Goal: Navigation & Orientation: Find specific page/section

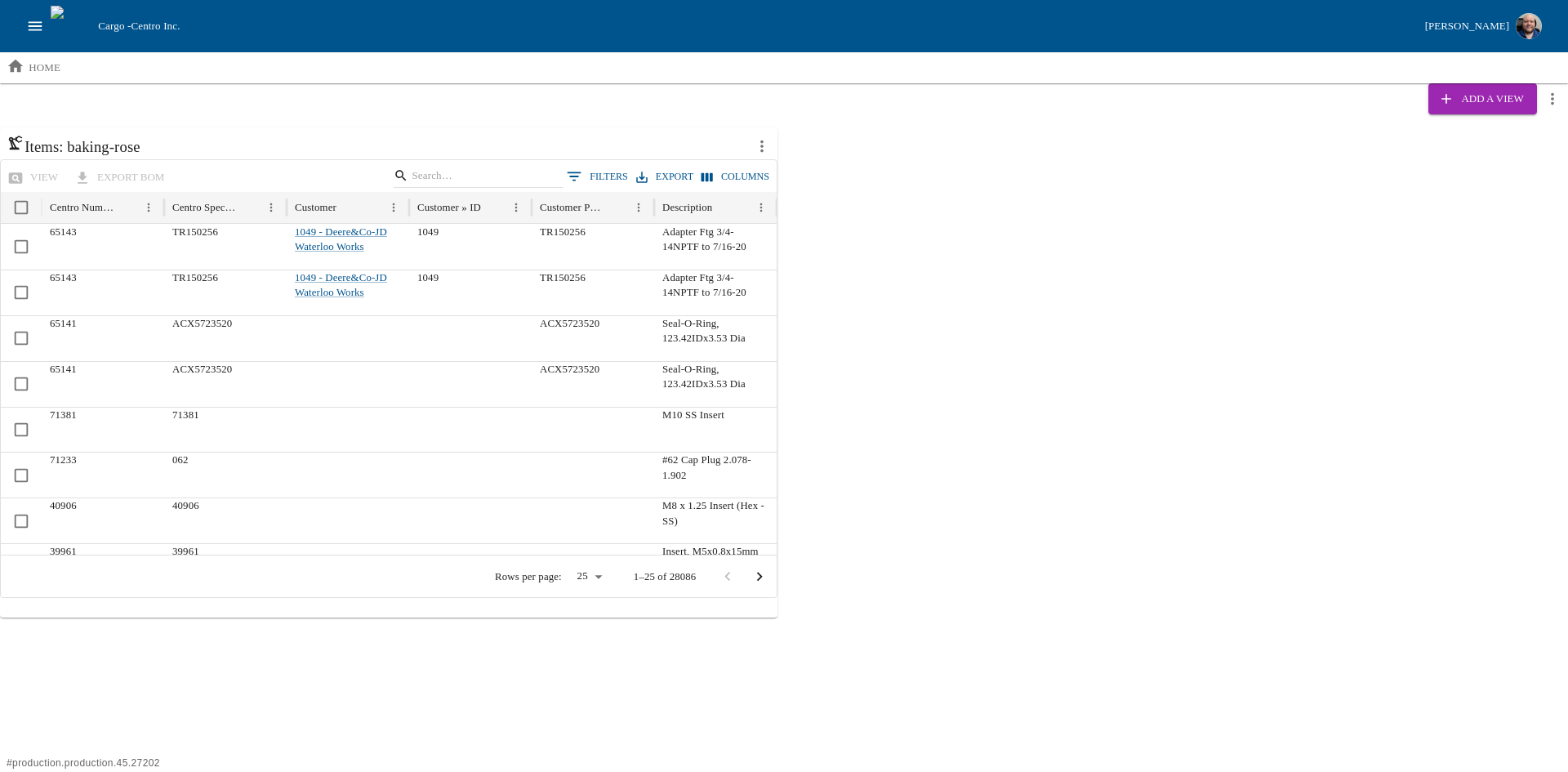
click at [21, 17] on div "Cargo - Centro Inc. [PERSON_NAME]" at bounding box center [784, 25] width 1568 height 52
click at [28, 25] on icon "open drawer" at bounding box center [35, 25] width 18 height 18
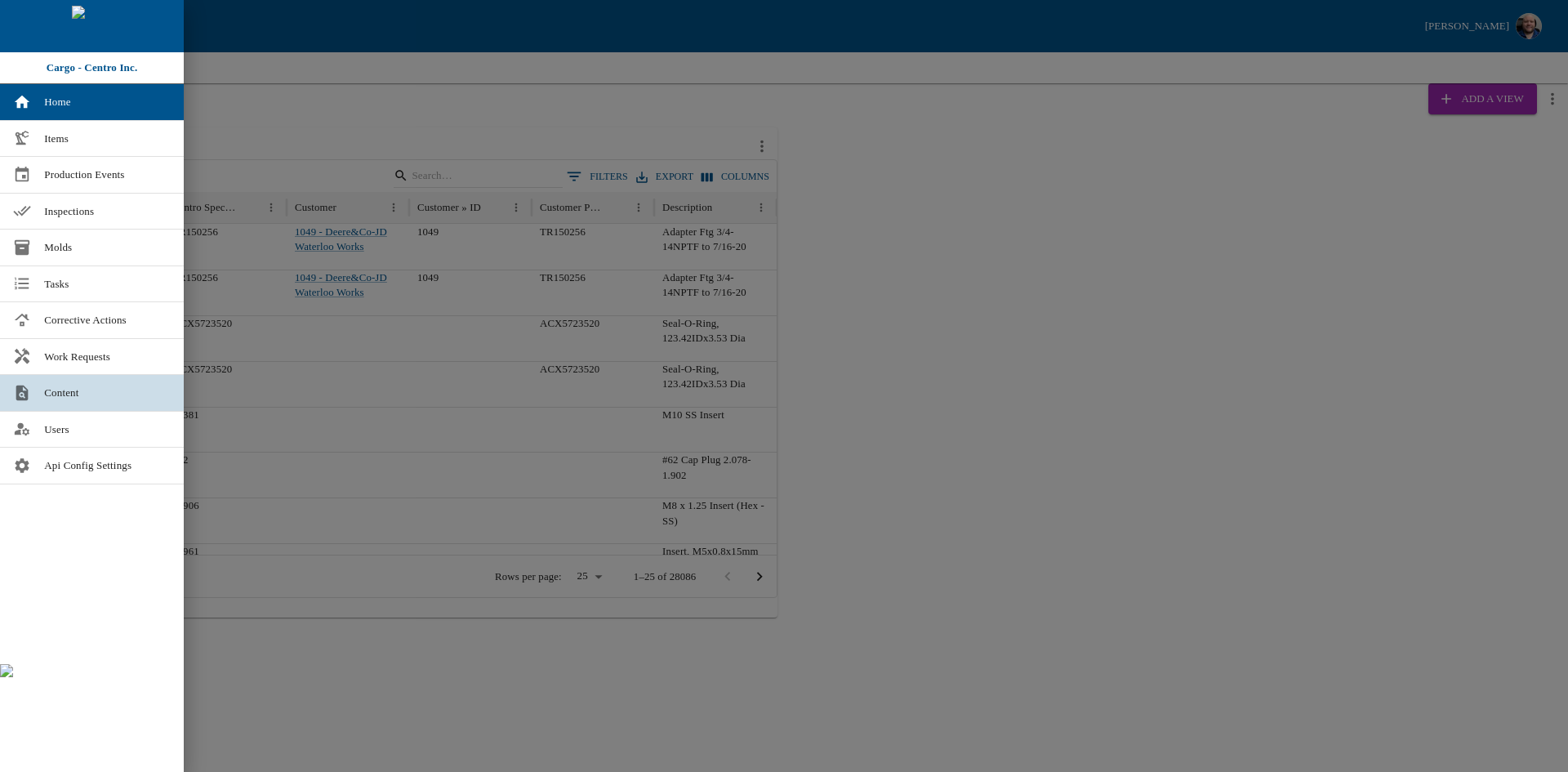
click at [71, 398] on span "Content" at bounding box center [107, 392] width 126 height 16
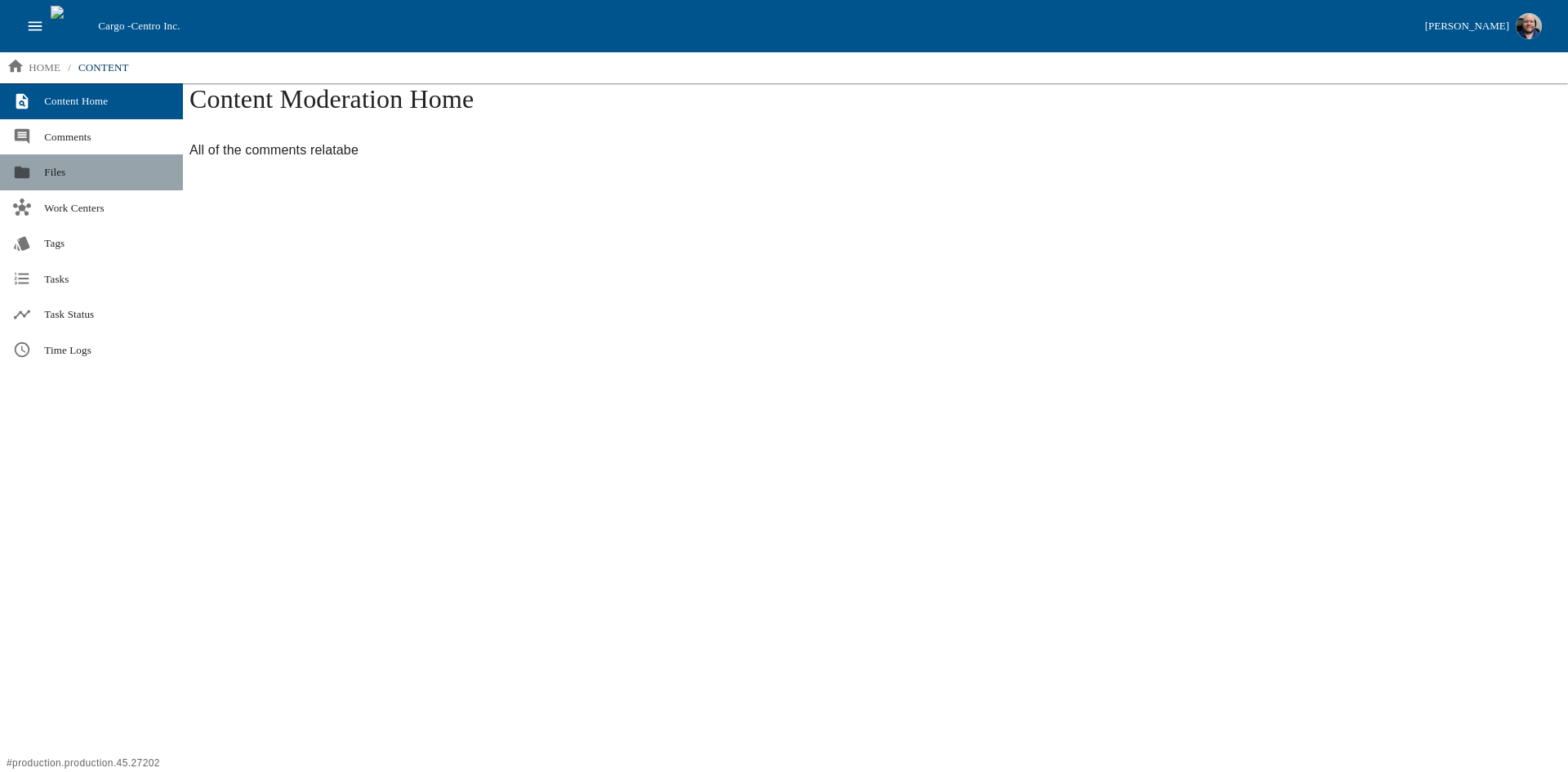
click at [52, 168] on span "Files" at bounding box center [106, 172] width 125 height 16
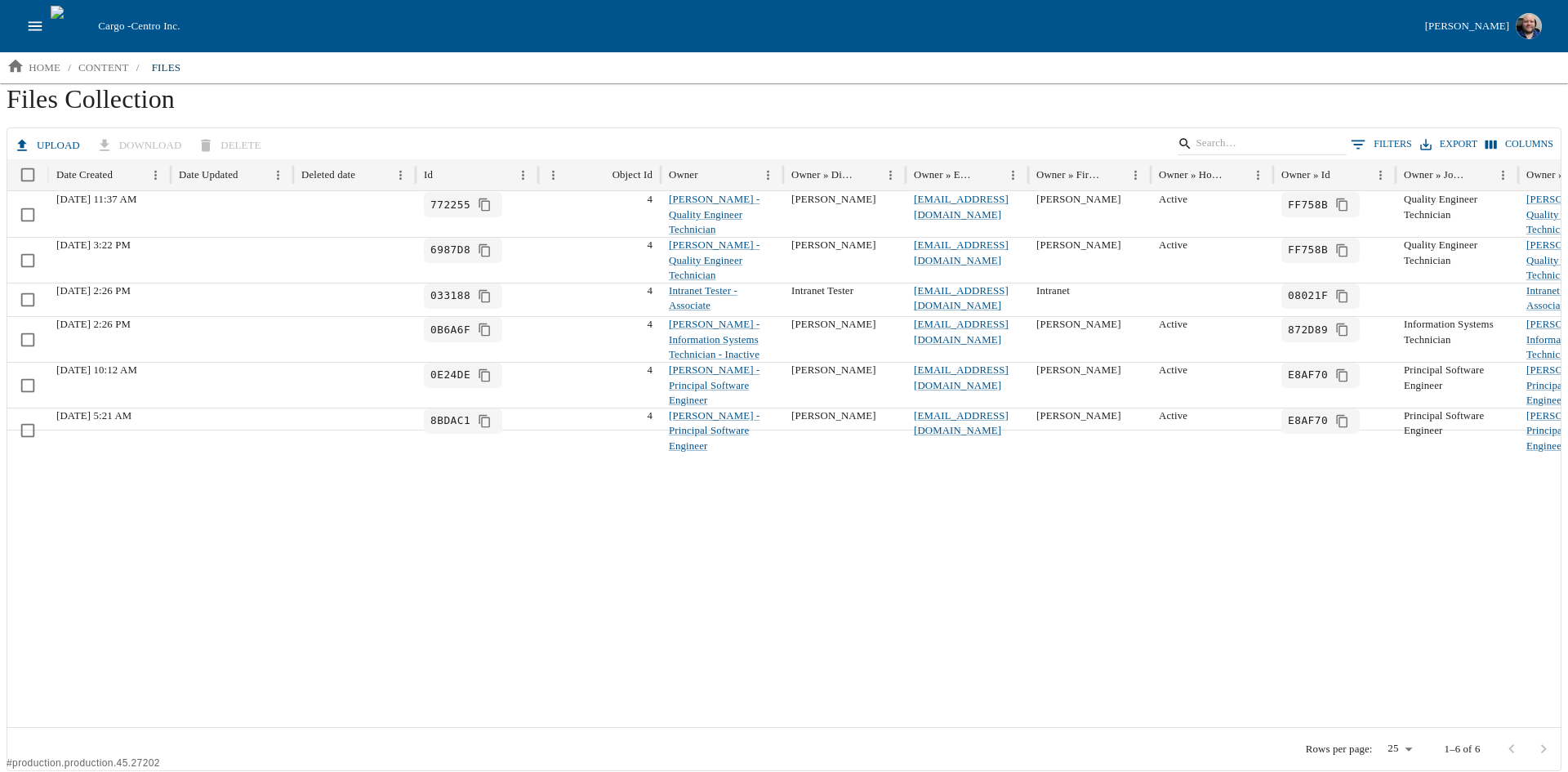
click at [26, 23] on icon "open drawer" at bounding box center [35, 25] width 18 height 18
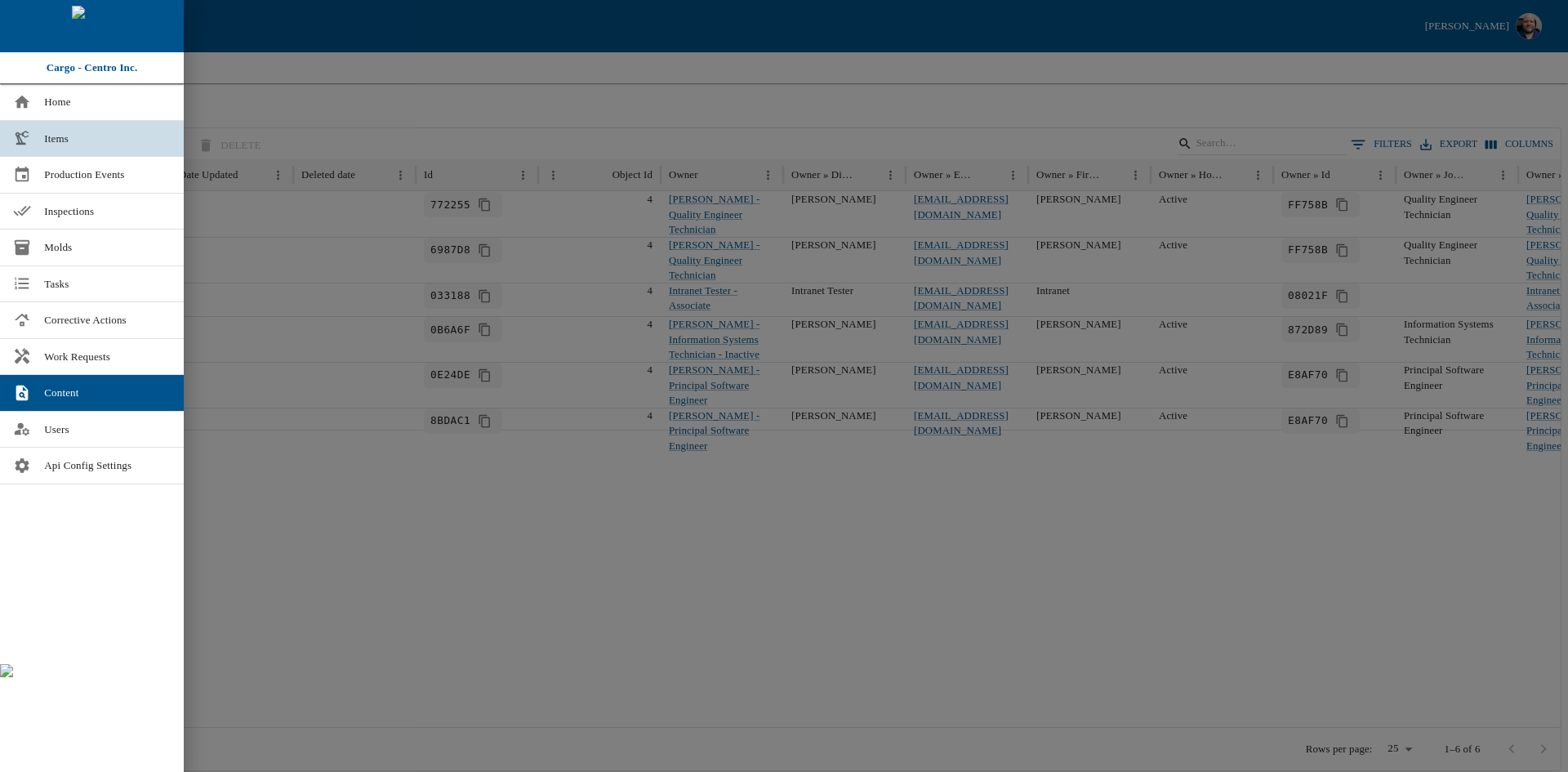
click at [68, 134] on span "Items" at bounding box center [107, 139] width 126 height 16
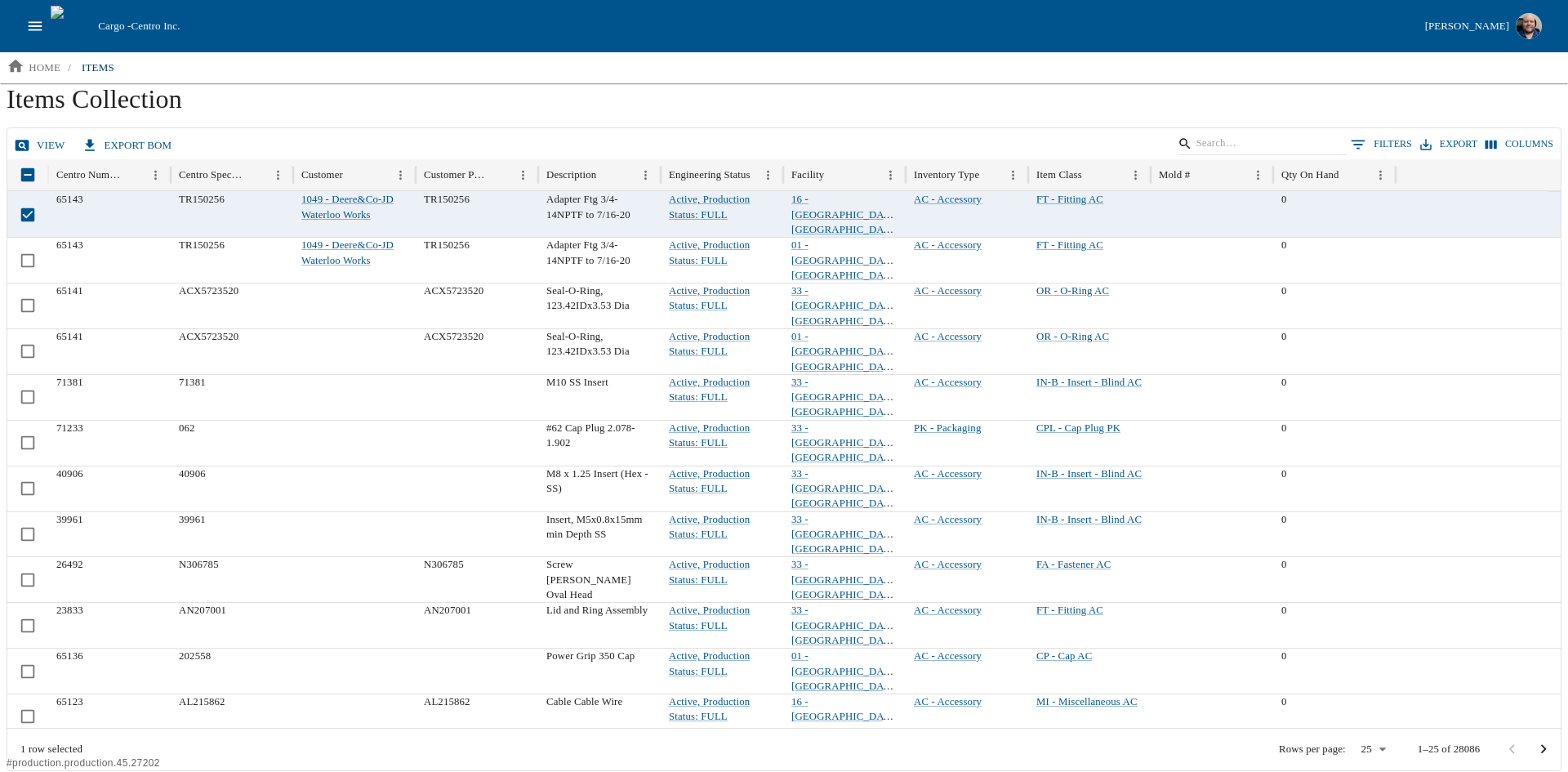
click at [37, 145] on link "view" at bounding box center [41, 146] width 61 height 28
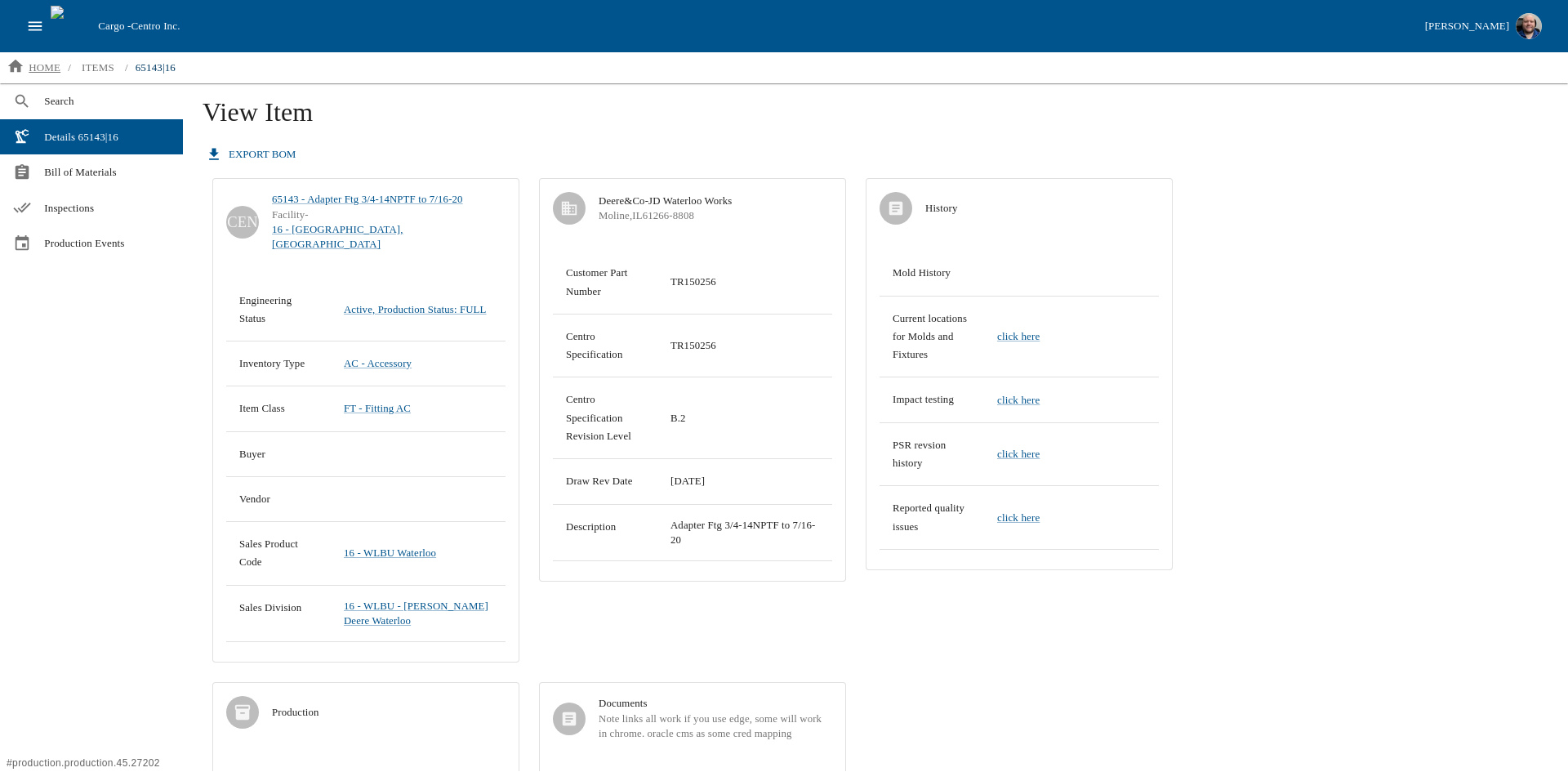
click at [33, 68] on p "home" at bounding box center [44, 67] width 32 height 16
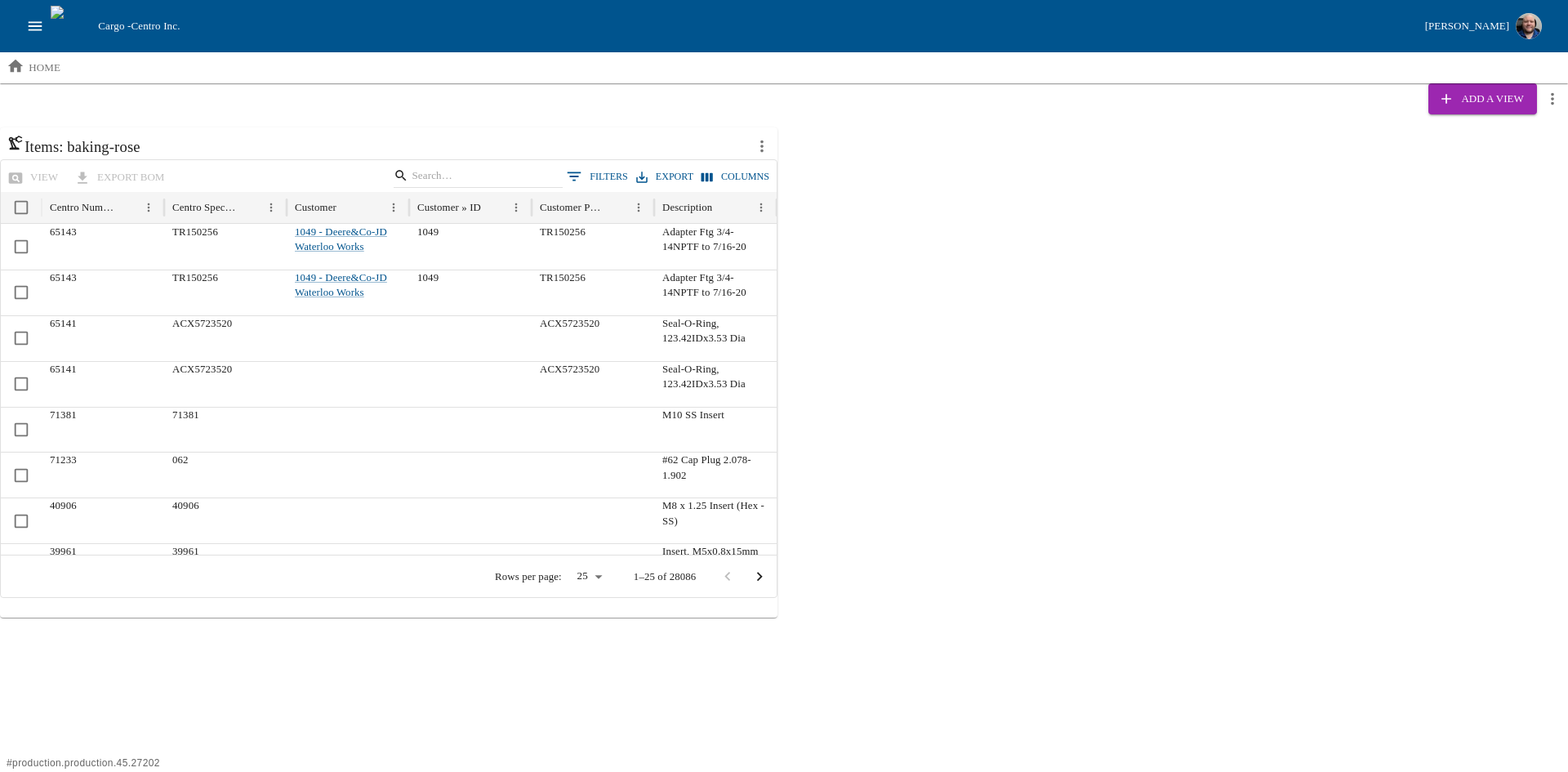
click at [41, 27] on icon "open drawer" at bounding box center [35, 25] width 18 height 18
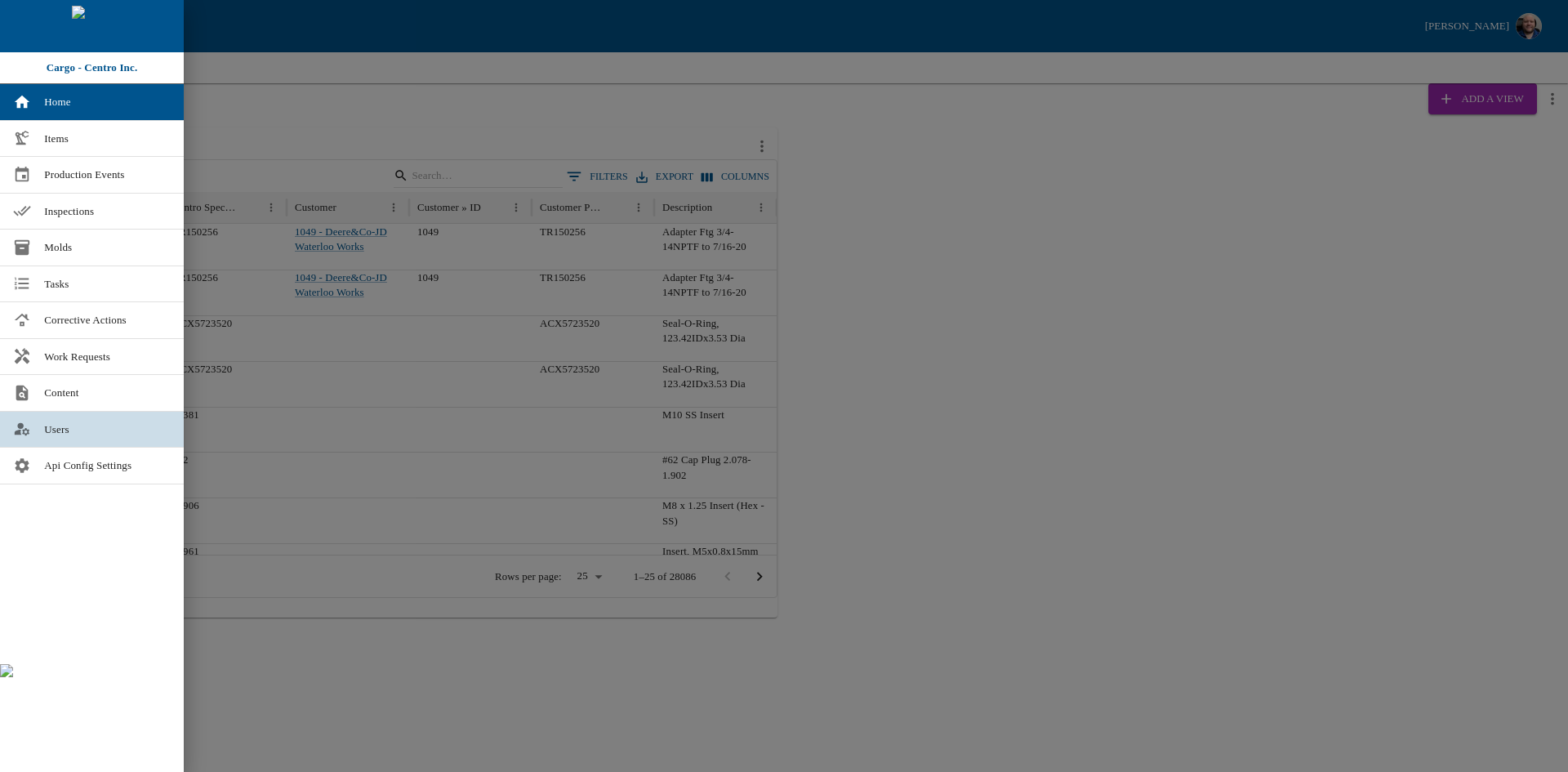
click at [82, 428] on span "Users" at bounding box center [107, 429] width 126 height 16
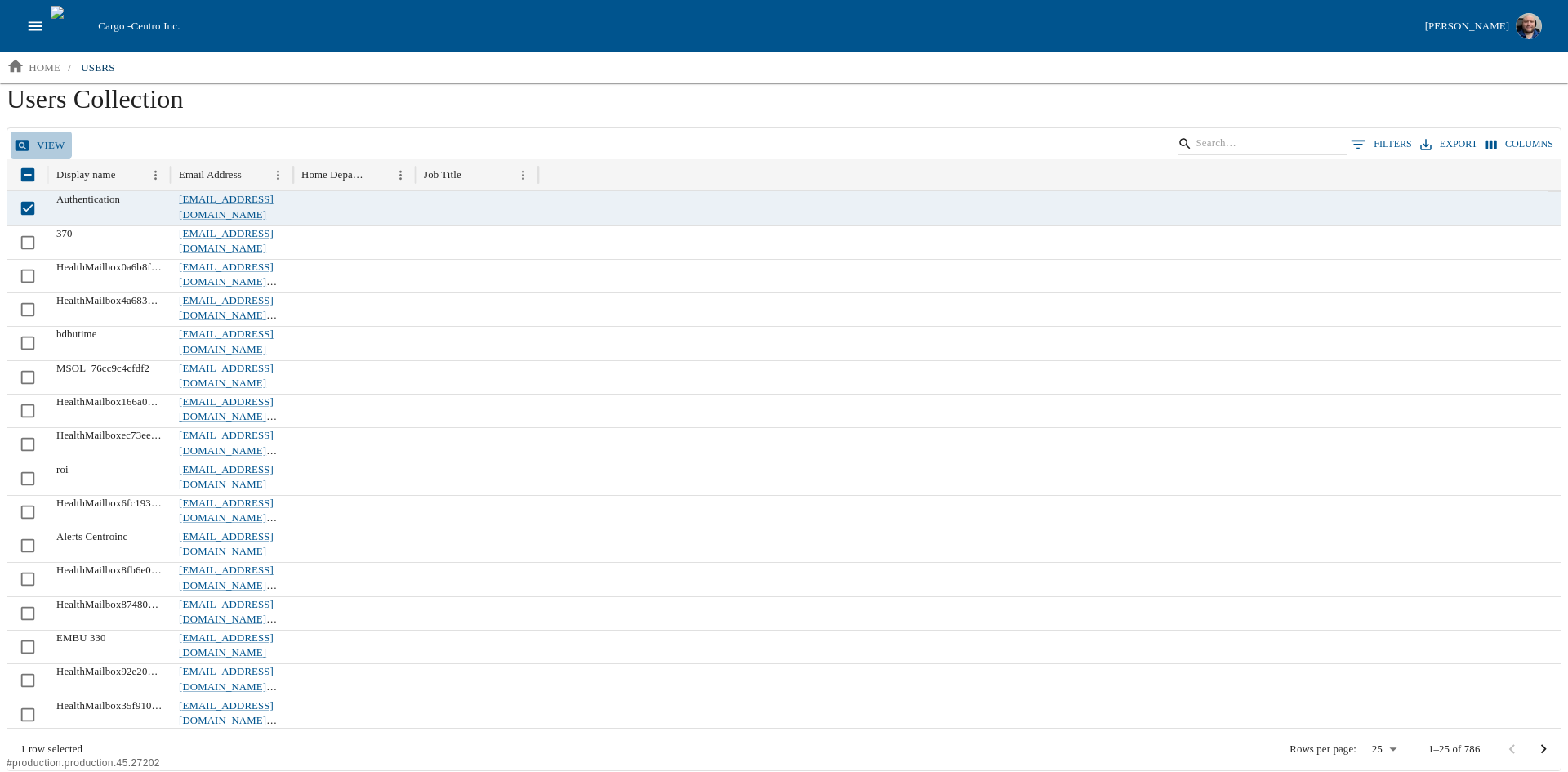
click at [32, 139] on link "View" at bounding box center [41, 146] width 61 height 28
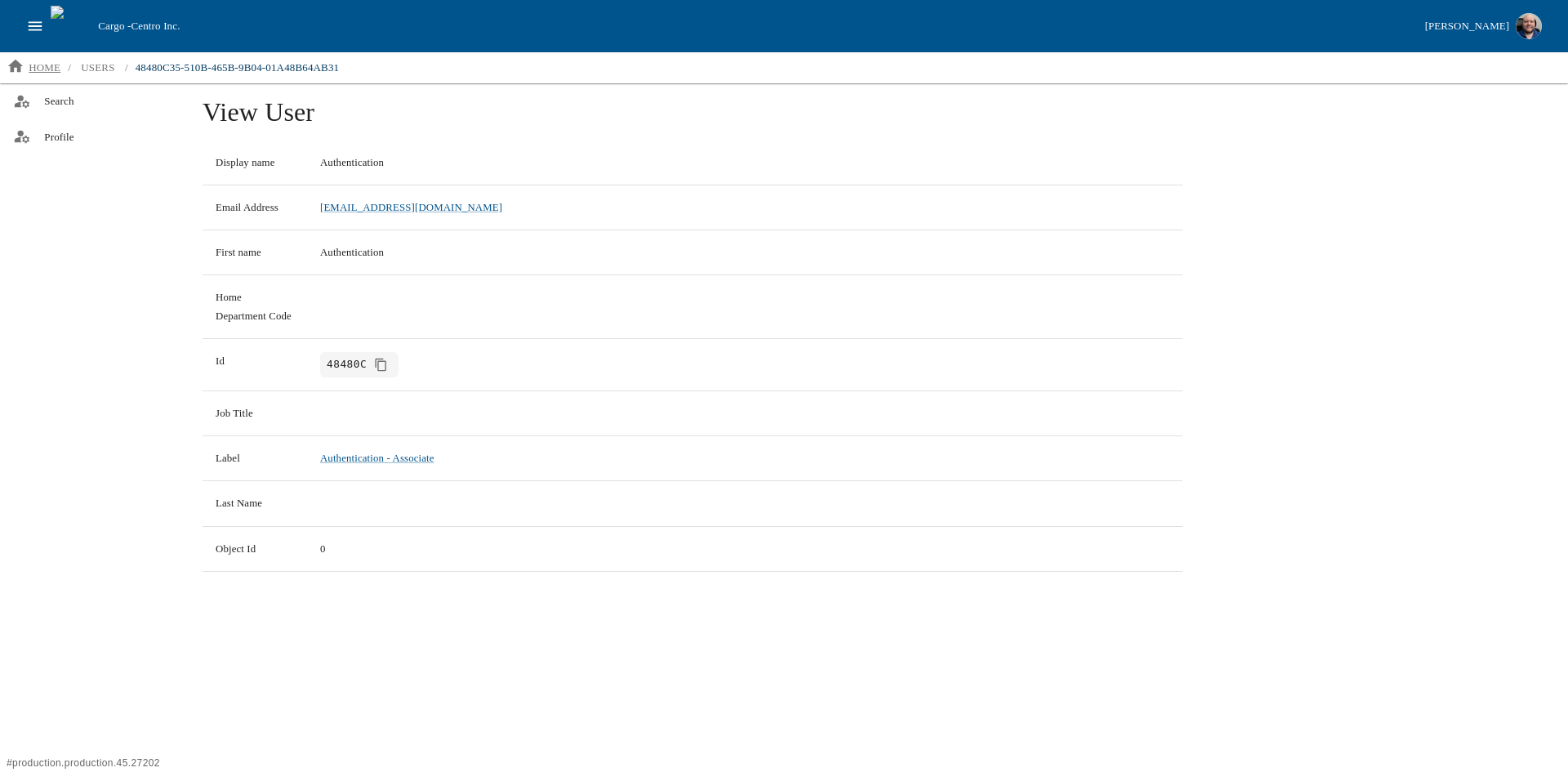
click at [43, 65] on p "home" at bounding box center [44, 67] width 32 height 16
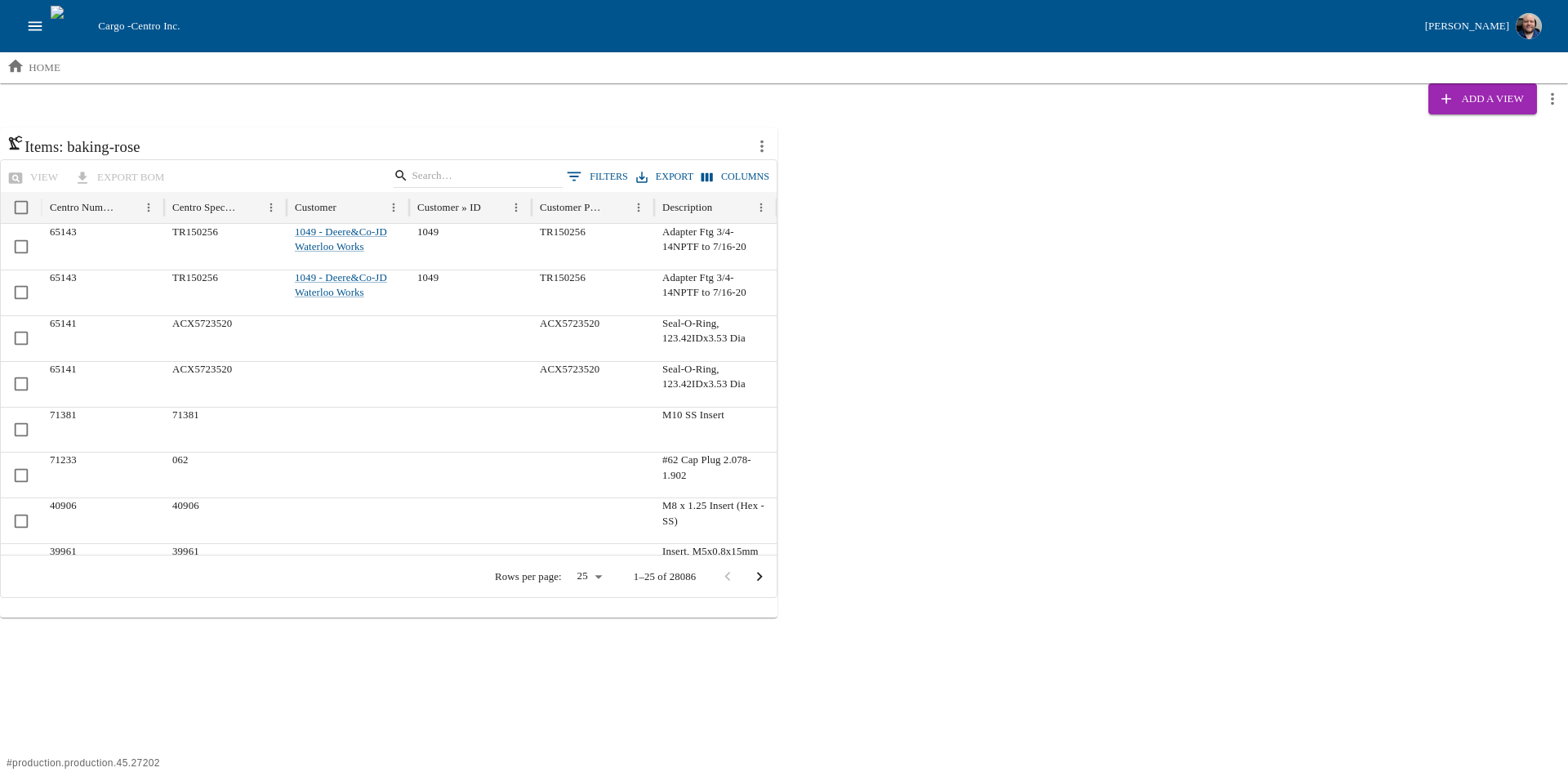
click at [35, 22] on icon "open drawer" at bounding box center [35, 25] width 18 height 18
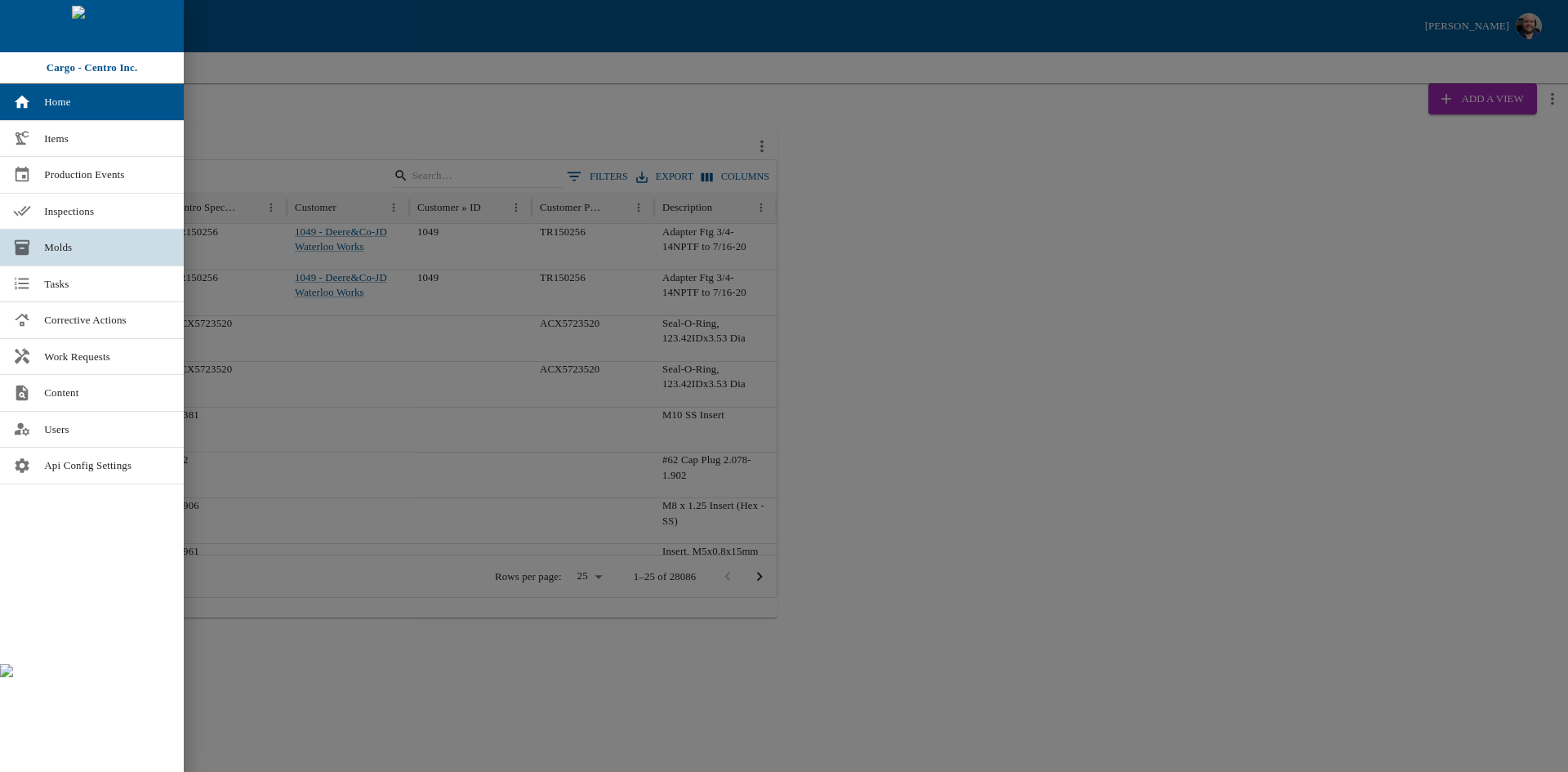
click at [68, 242] on span "Molds" at bounding box center [107, 247] width 126 height 16
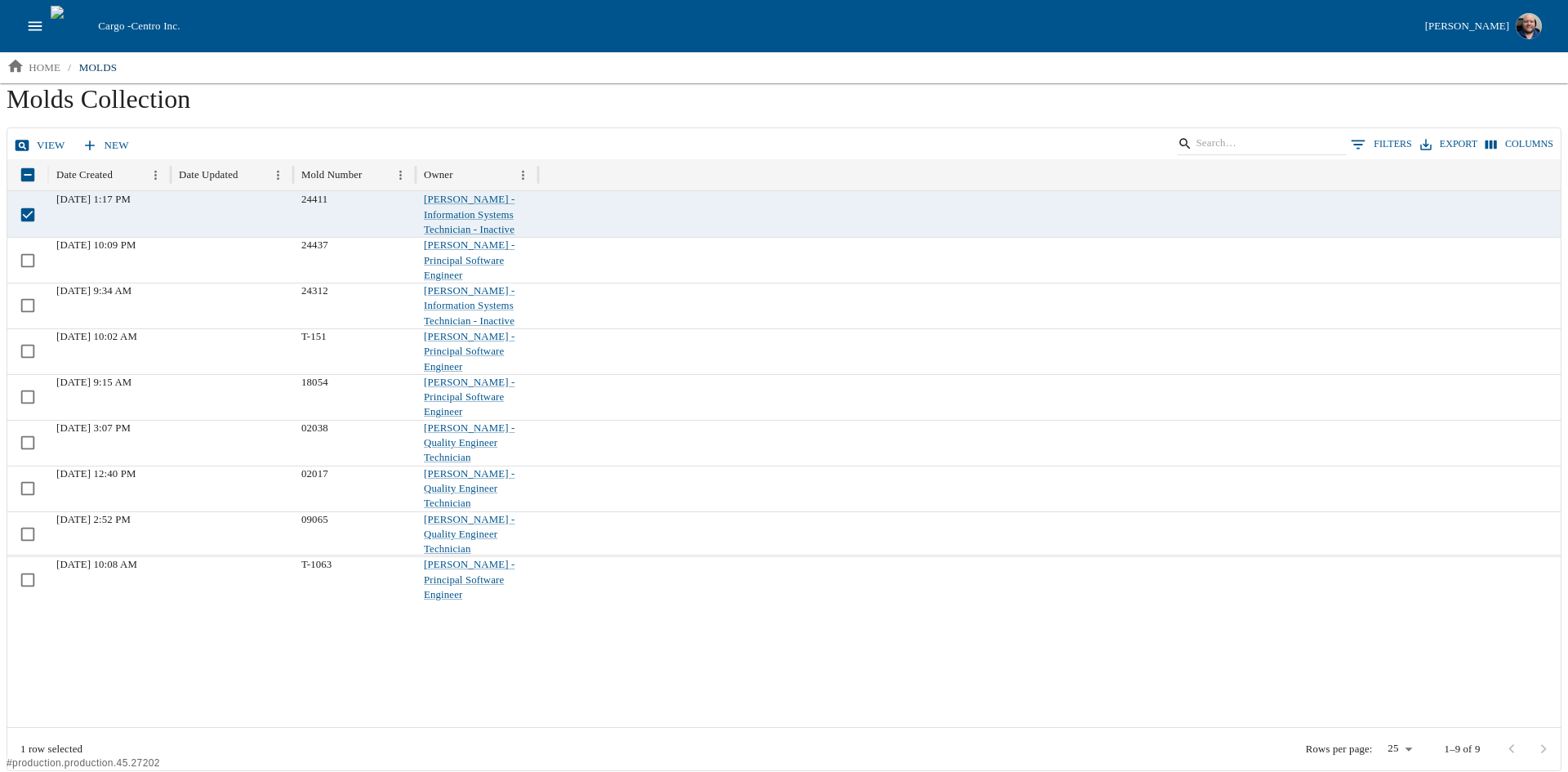
click at [34, 140] on link "view" at bounding box center [41, 146] width 61 height 28
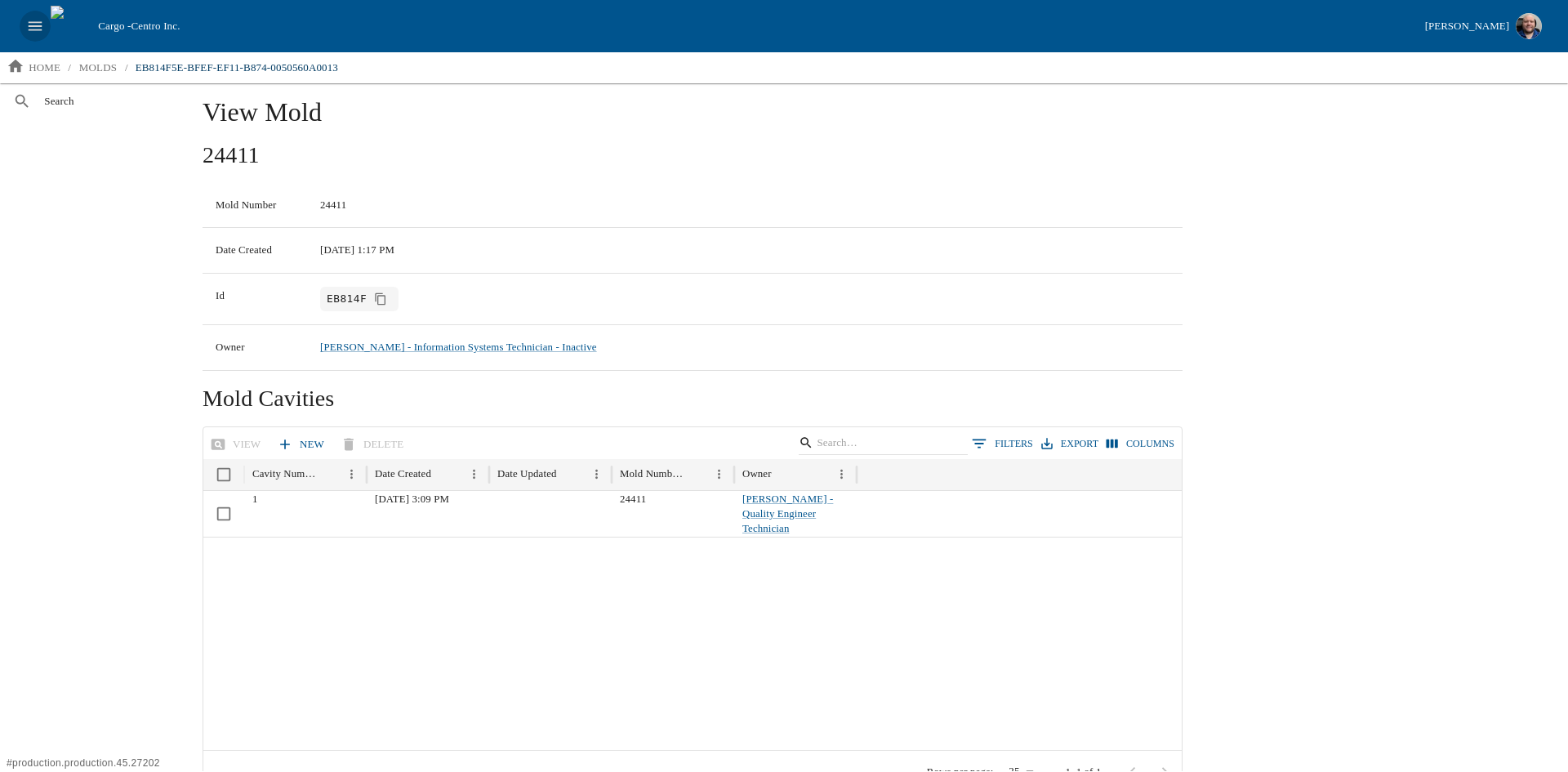
click at [39, 25] on icon "open drawer" at bounding box center [35, 25] width 18 height 18
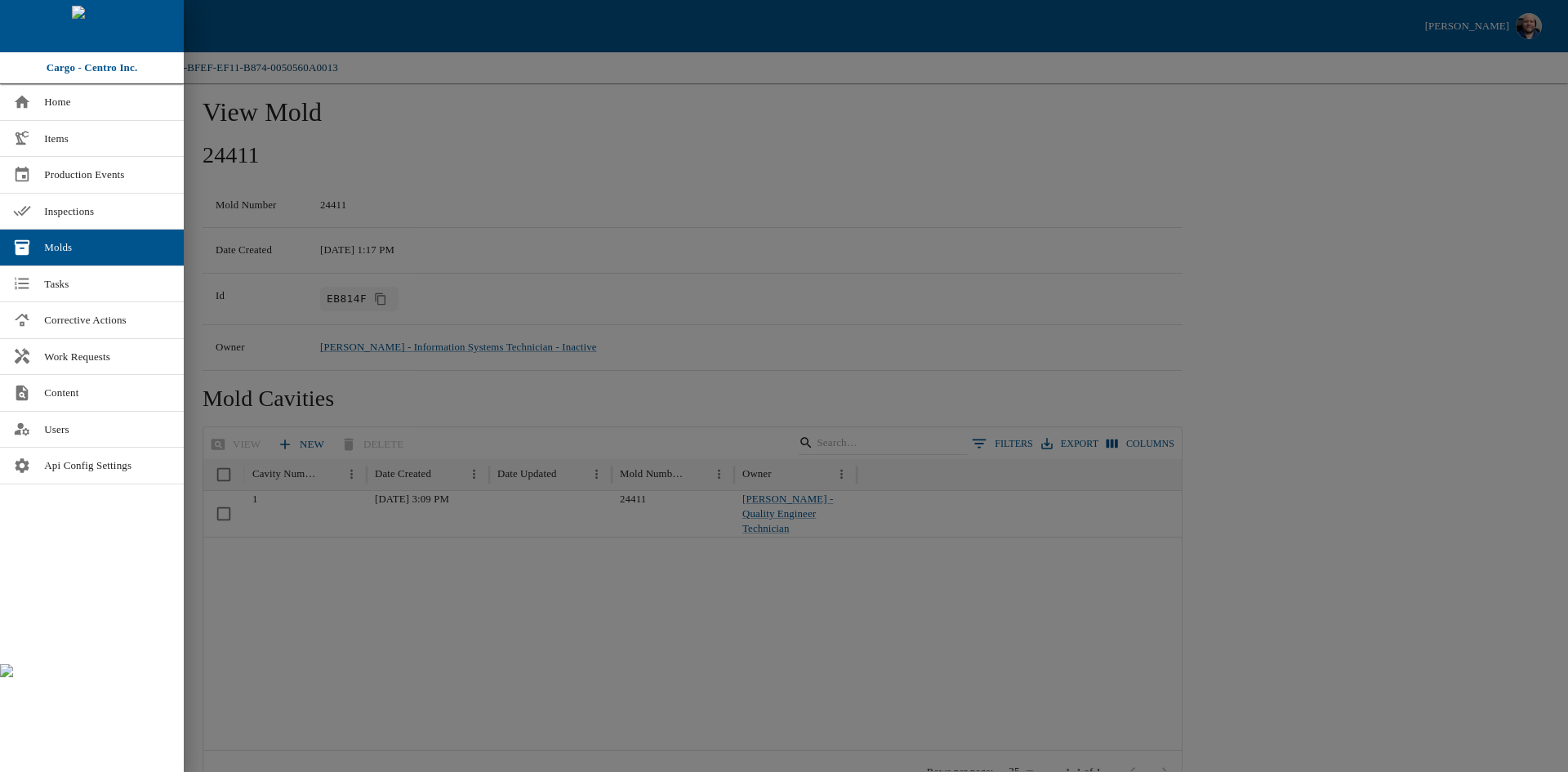
click at [704, 175] on div at bounding box center [784, 386] width 1568 height 772
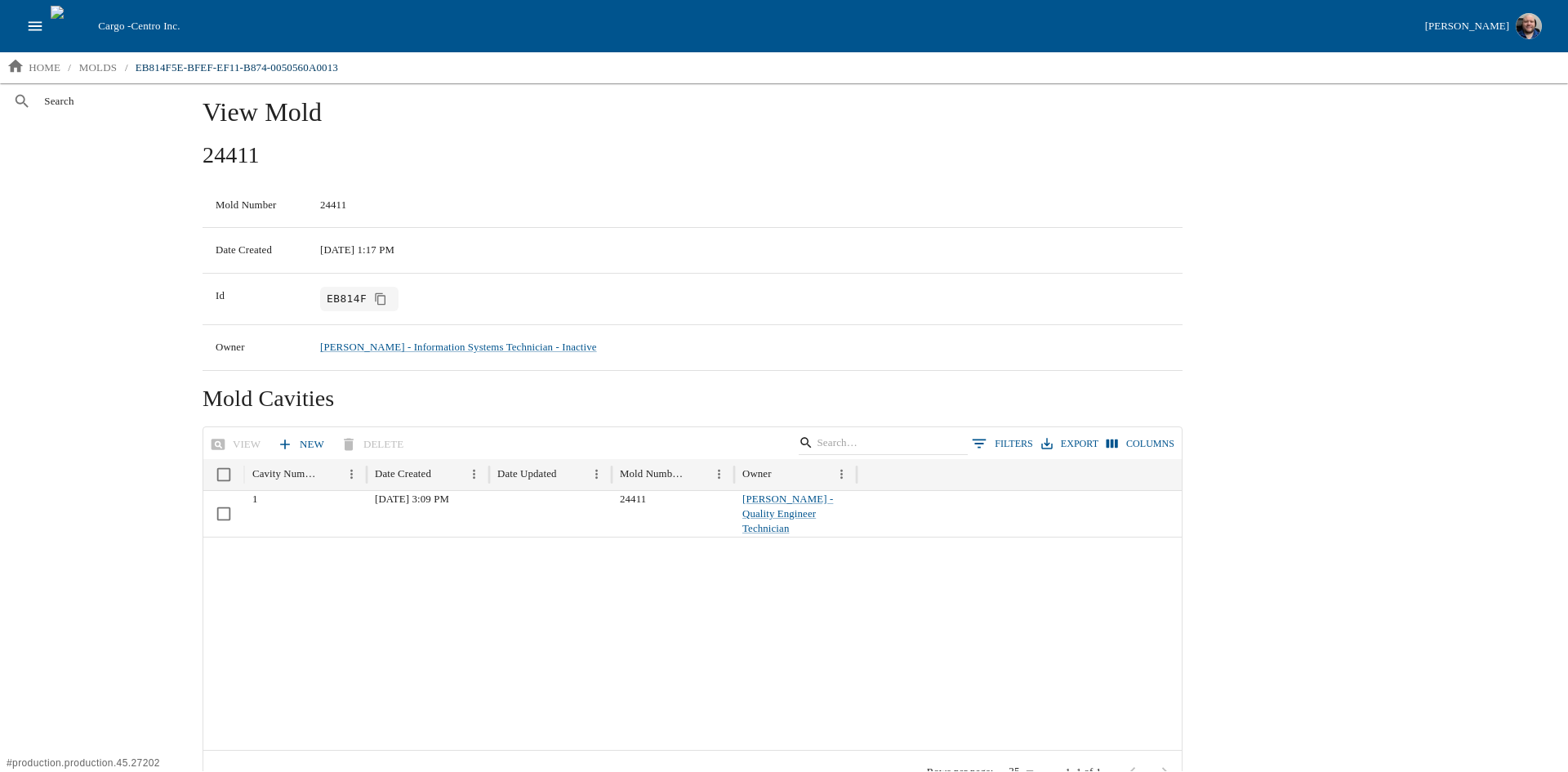
click at [36, 17] on icon "open drawer" at bounding box center [35, 25] width 18 height 18
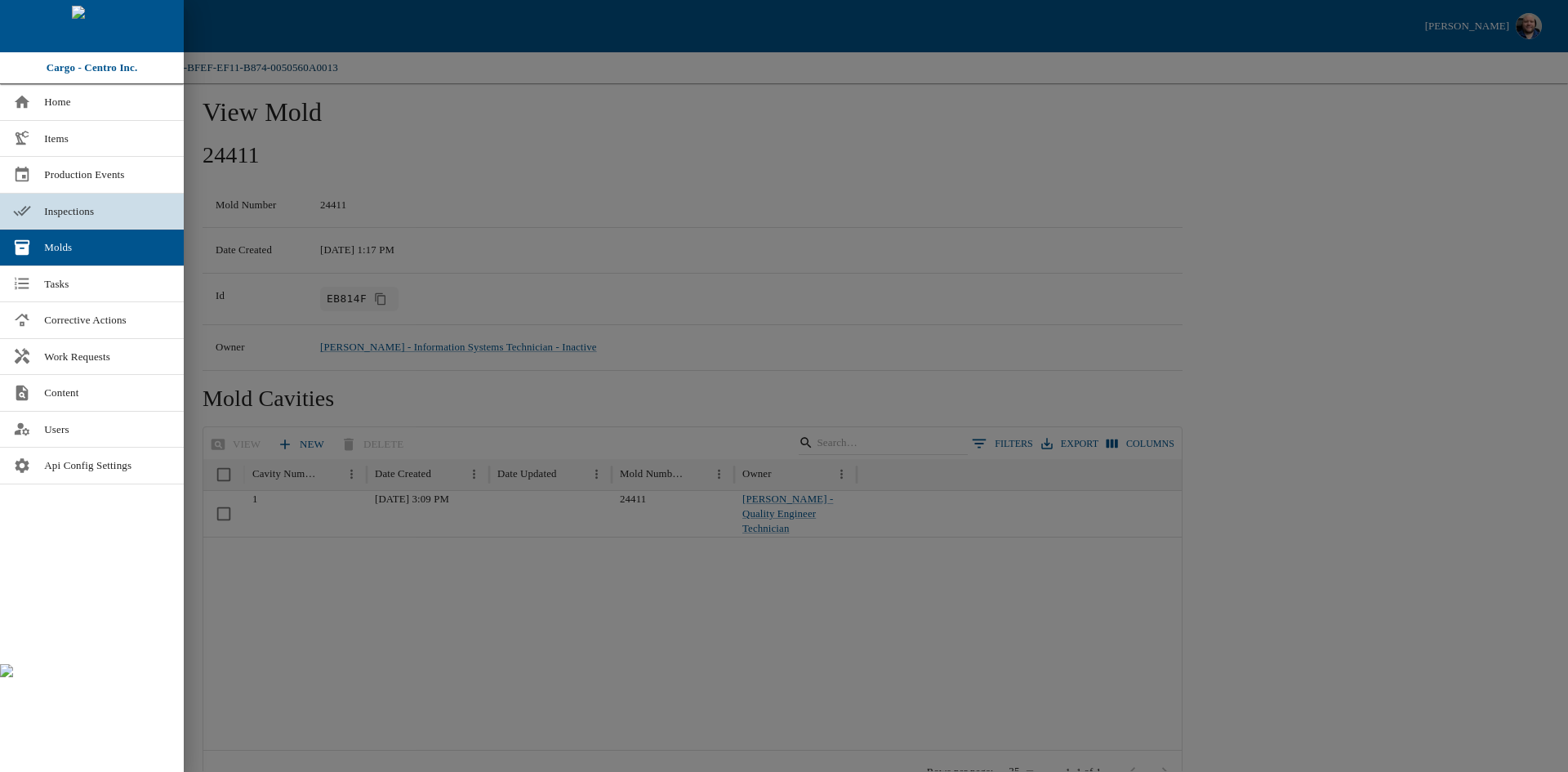
click at [63, 205] on span "Inspections" at bounding box center [107, 211] width 126 height 16
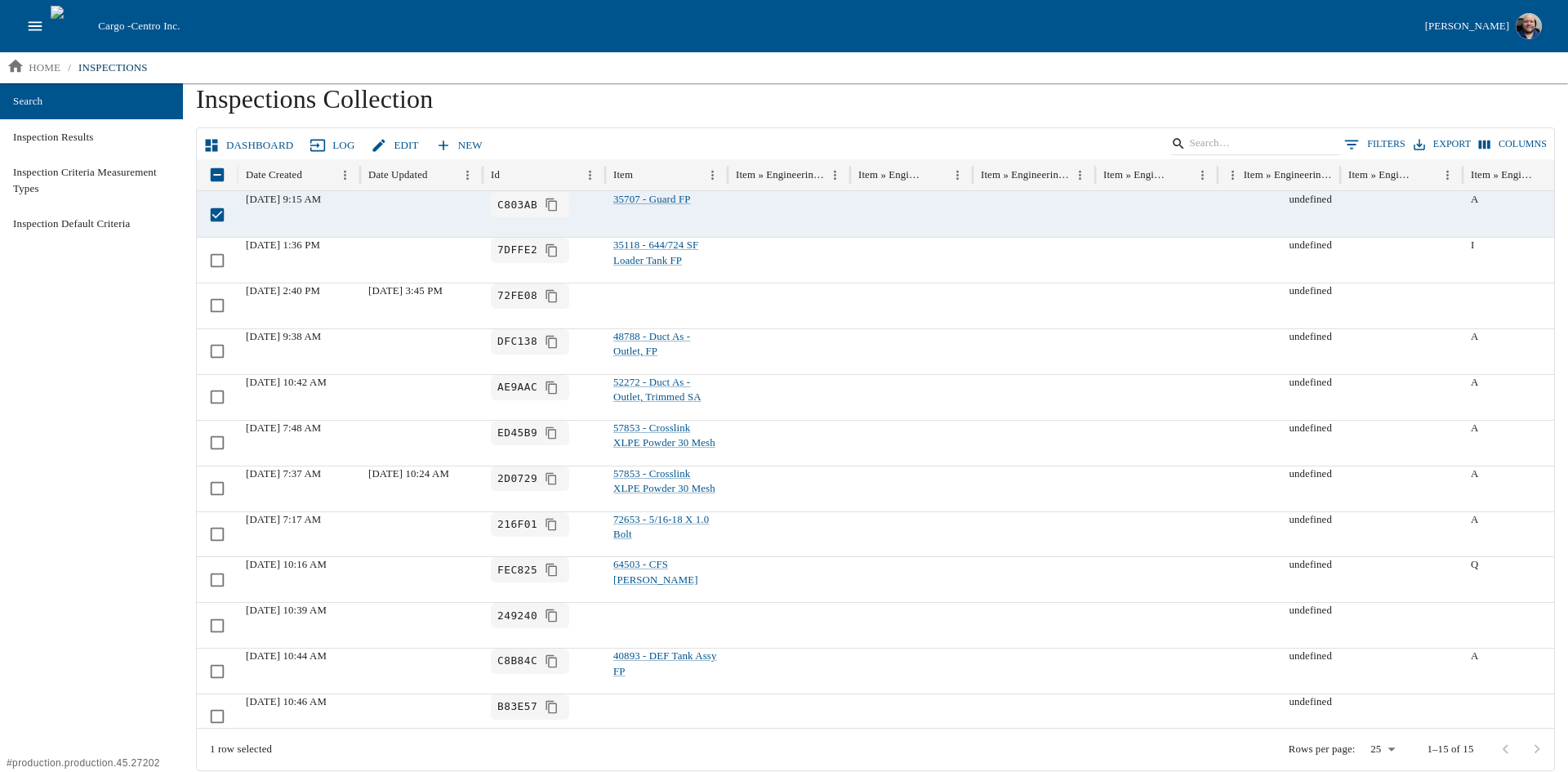
click at [224, 143] on link "Dashboard" at bounding box center [250, 146] width 100 height 28
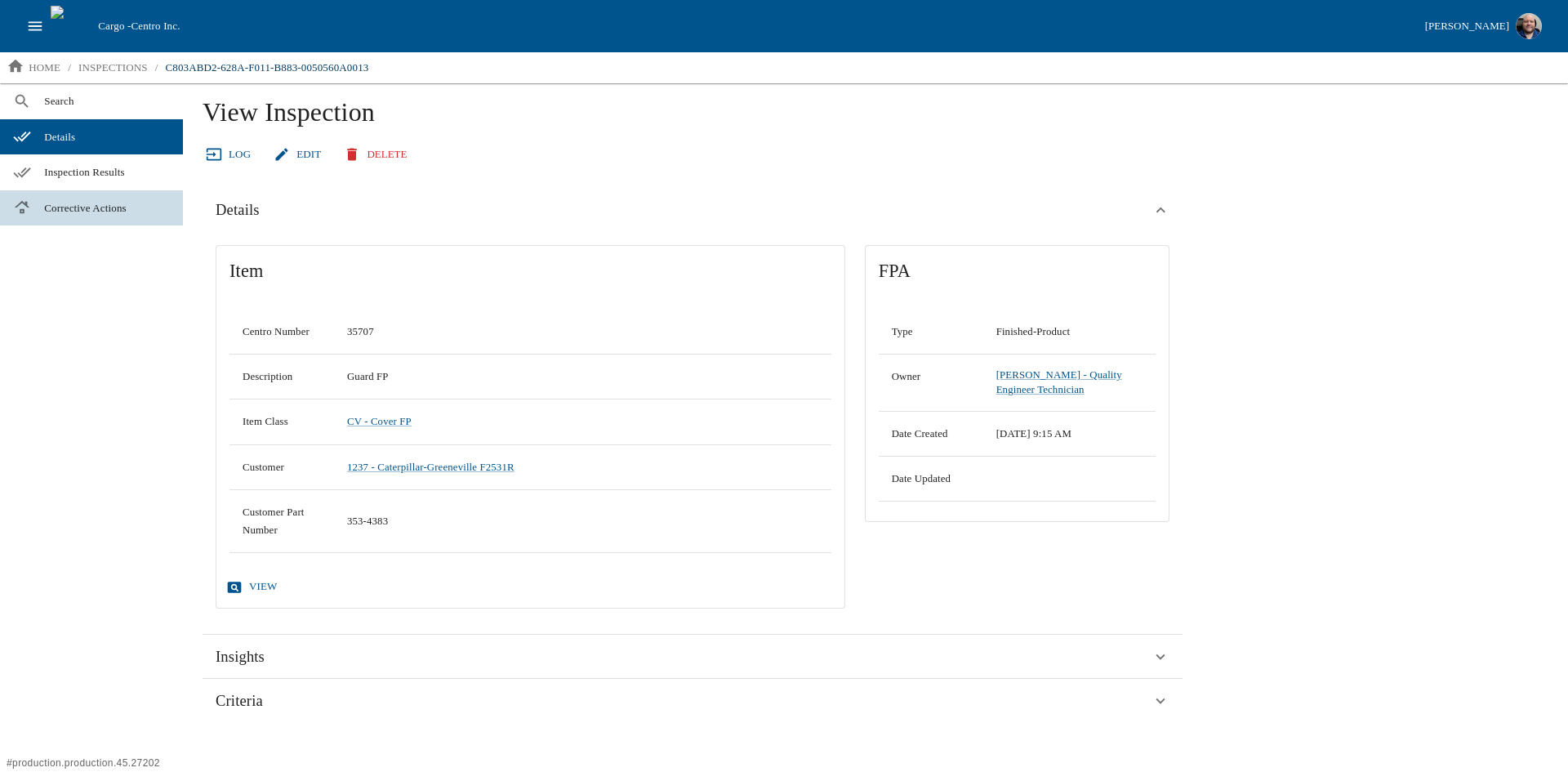
click at [88, 202] on span "Corrective Actions" at bounding box center [106, 207] width 125 height 16
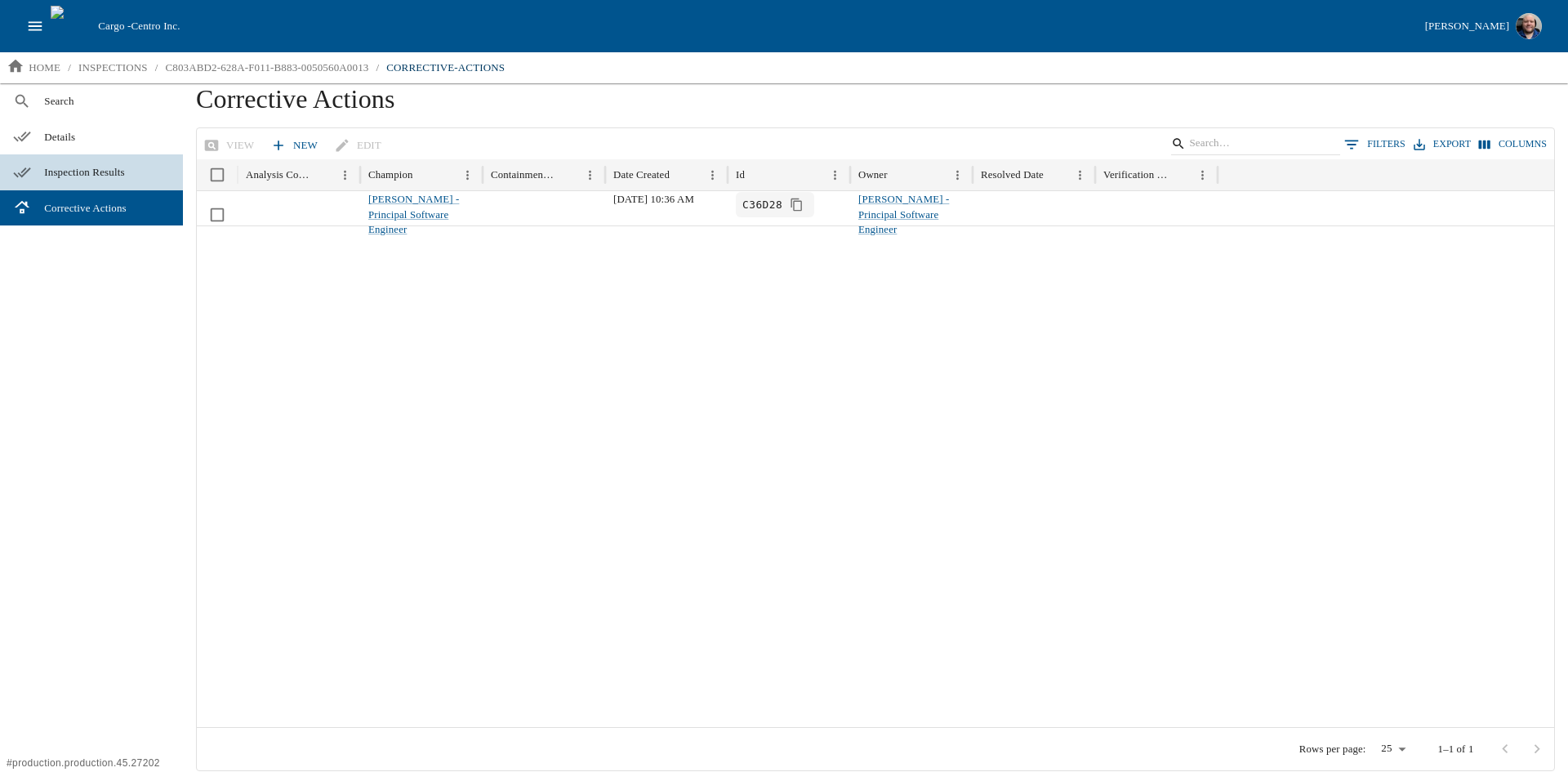
click at [94, 175] on span "Inspection Results" at bounding box center [106, 172] width 125 height 16
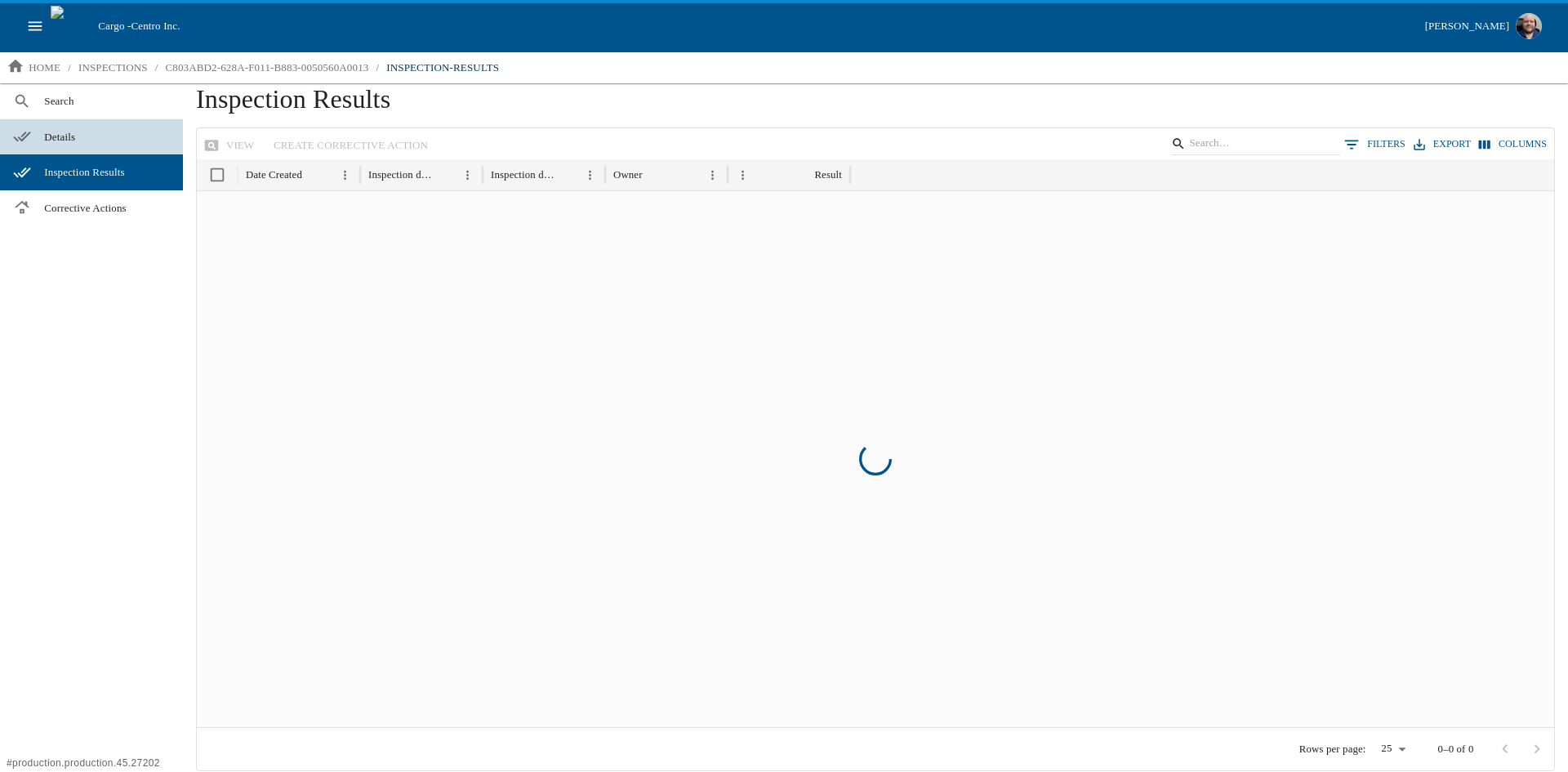
click at [68, 142] on span "Details" at bounding box center [106, 137] width 125 height 16
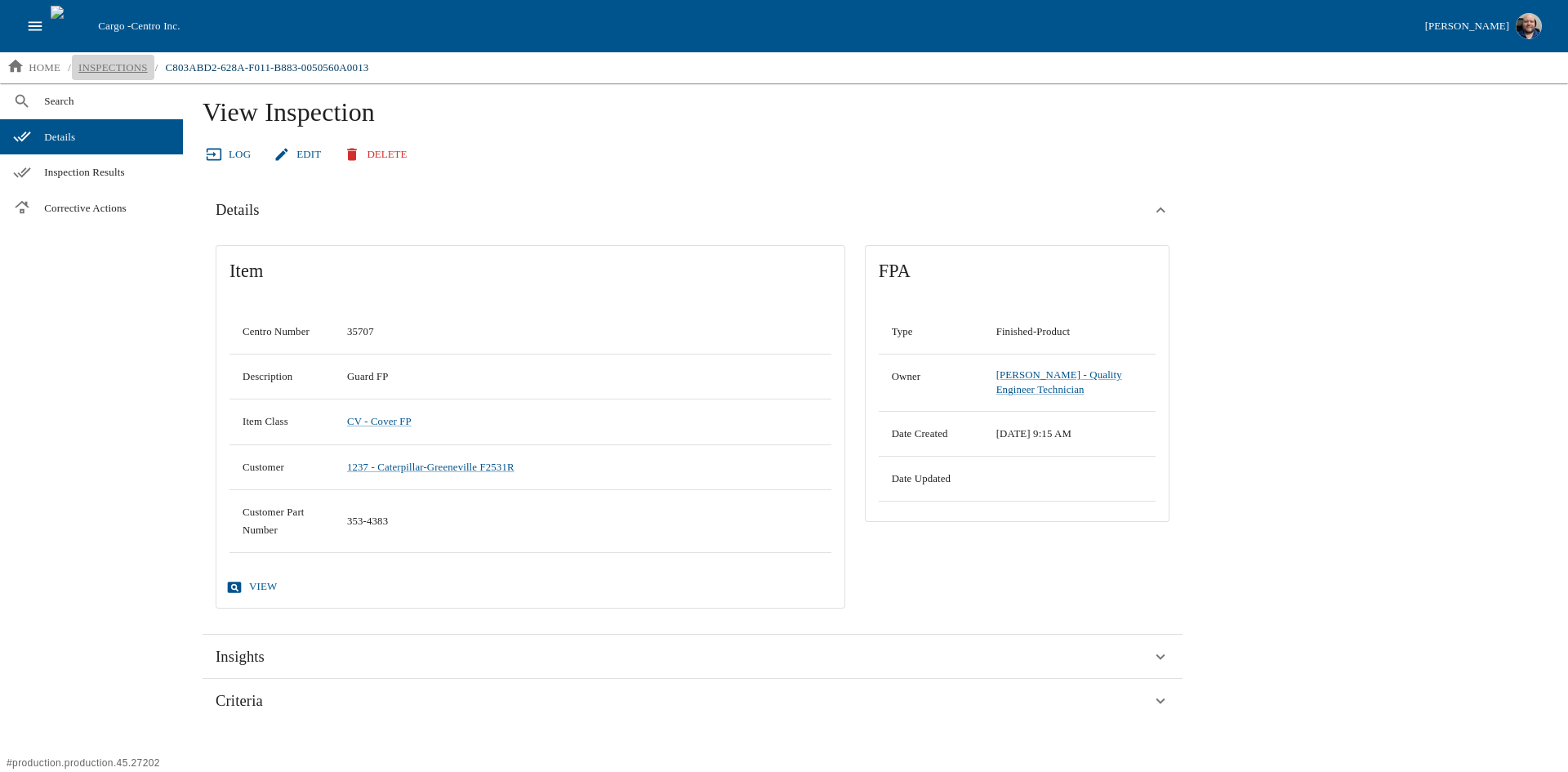
click at [106, 62] on p "inspections" at bounding box center [113, 67] width 70 height 16
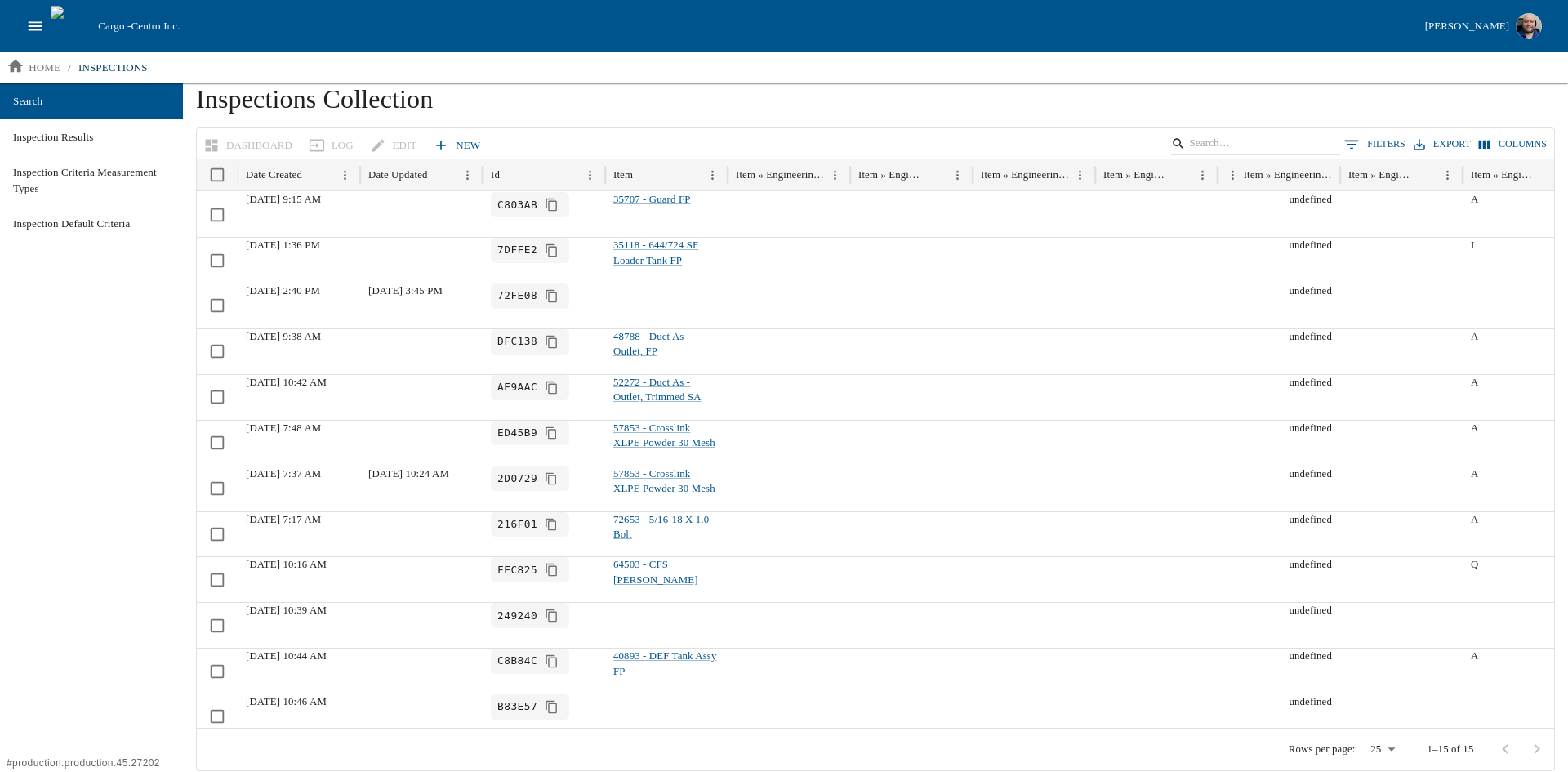
click at [32, 26] on icon "open drawer" at bounding box center [35, 26] width 14 height 9
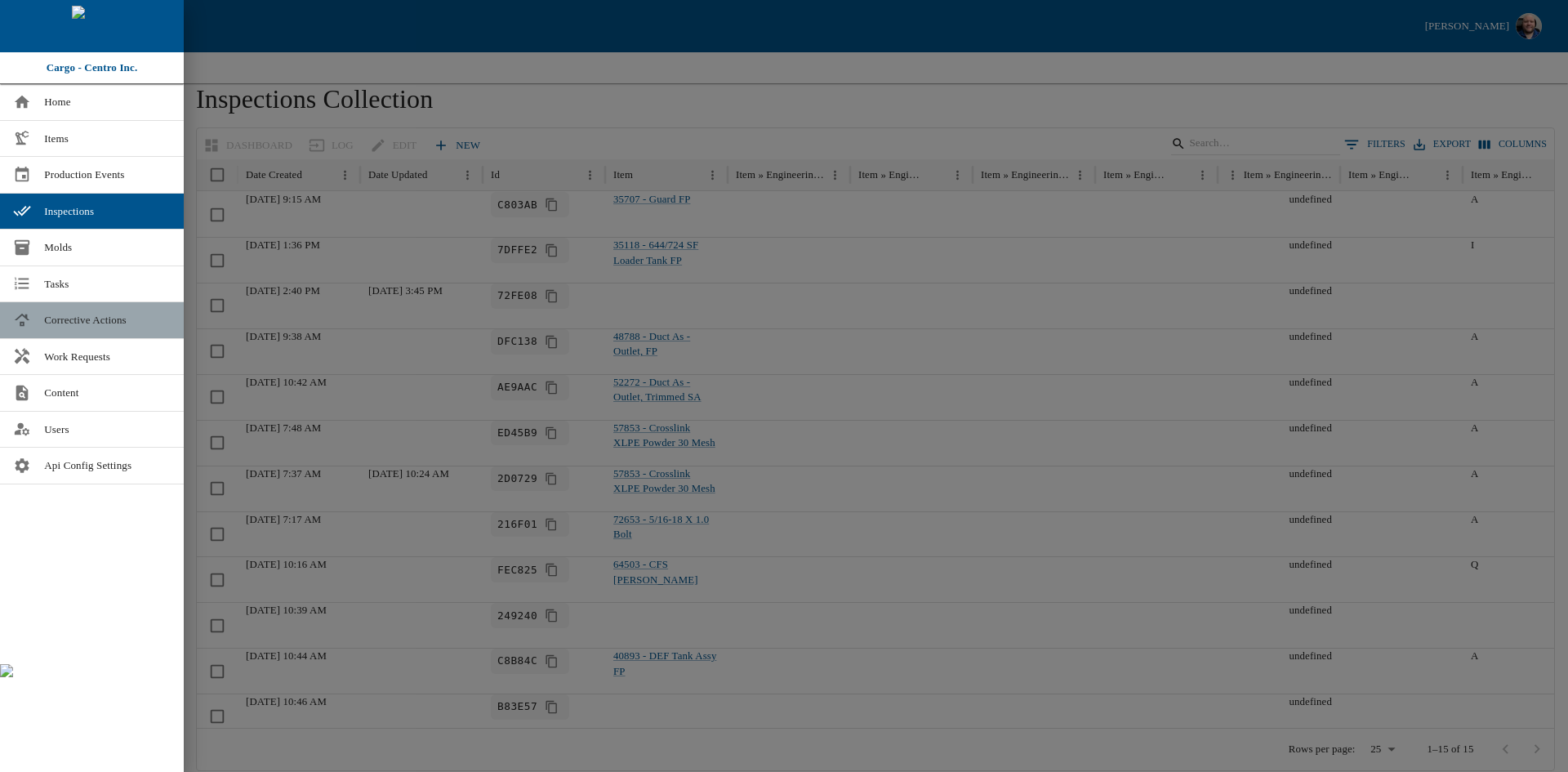
click at [99, 322] on span "Corrective Actions" at bounding box center [107, 320] width 126 height 16
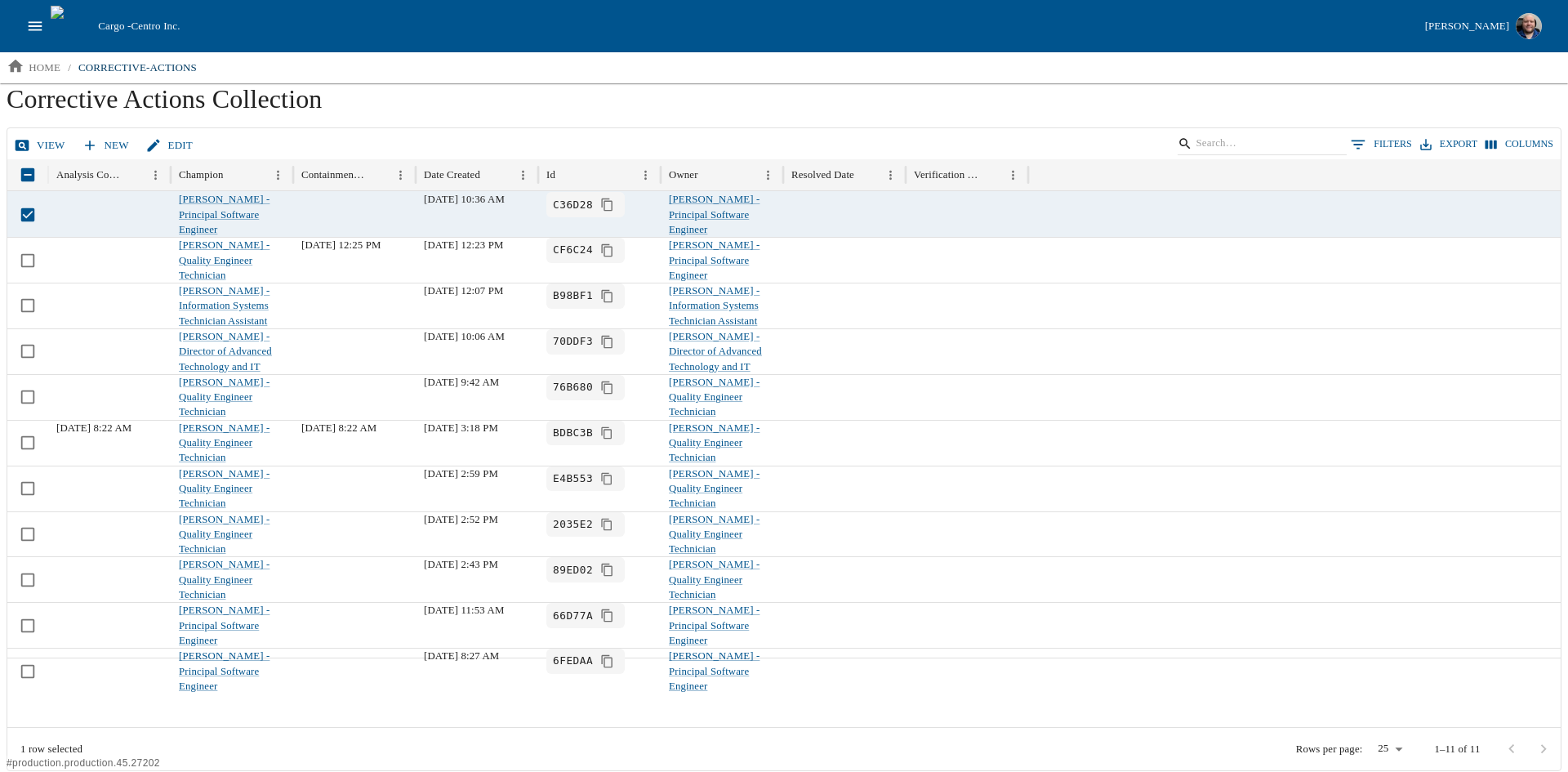
click at [34, 130] on div "View New Edit 0 Filters Export Columns" at bounding box center [784, 144] width 1554 height 32
click at [34, 140] on link "View" at bounding box center [41, 146] width 61 height 28
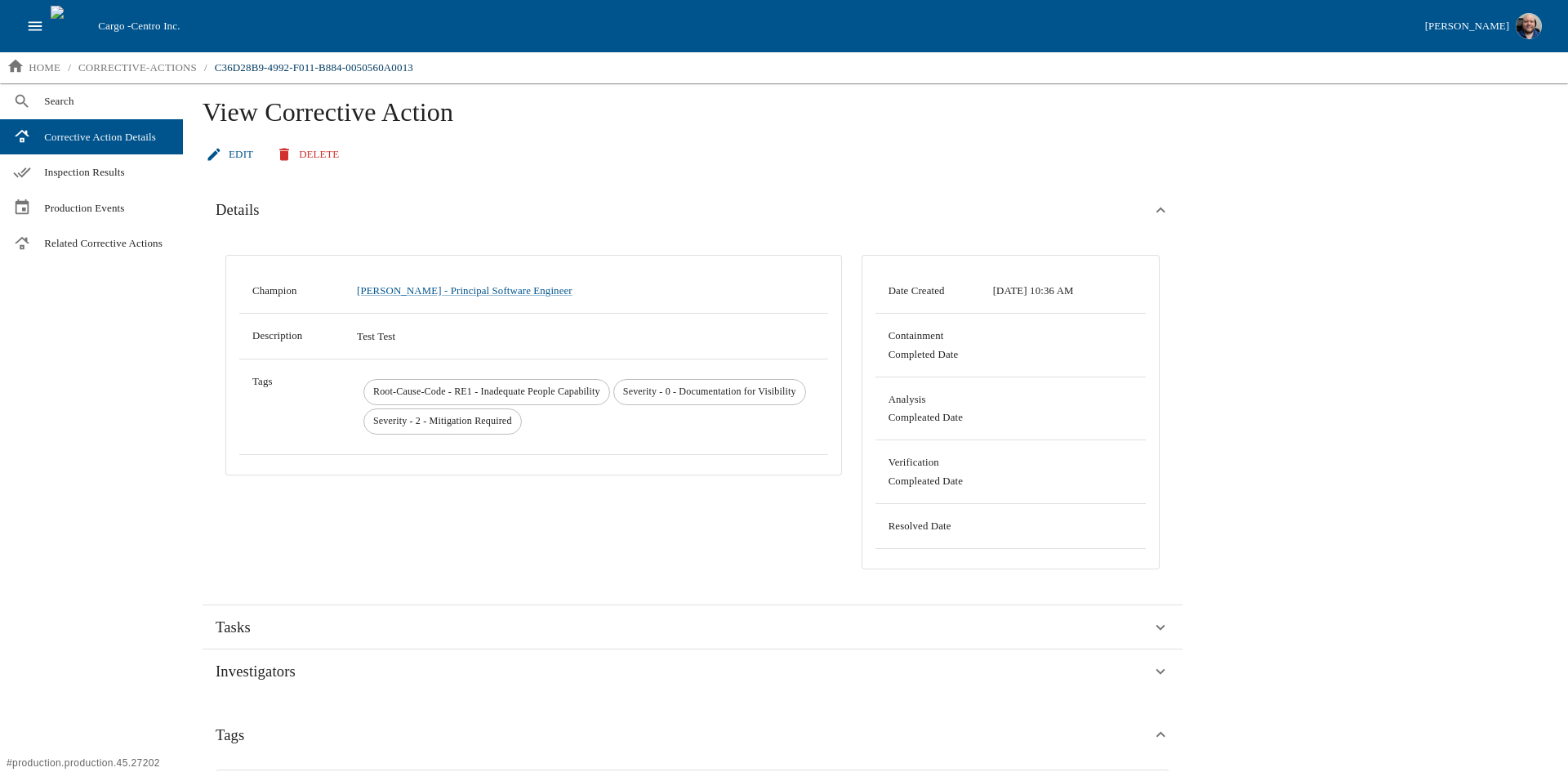
click at [29, 17] on icon "open drawer" at bounding box center [35, 25] width 18 height 18
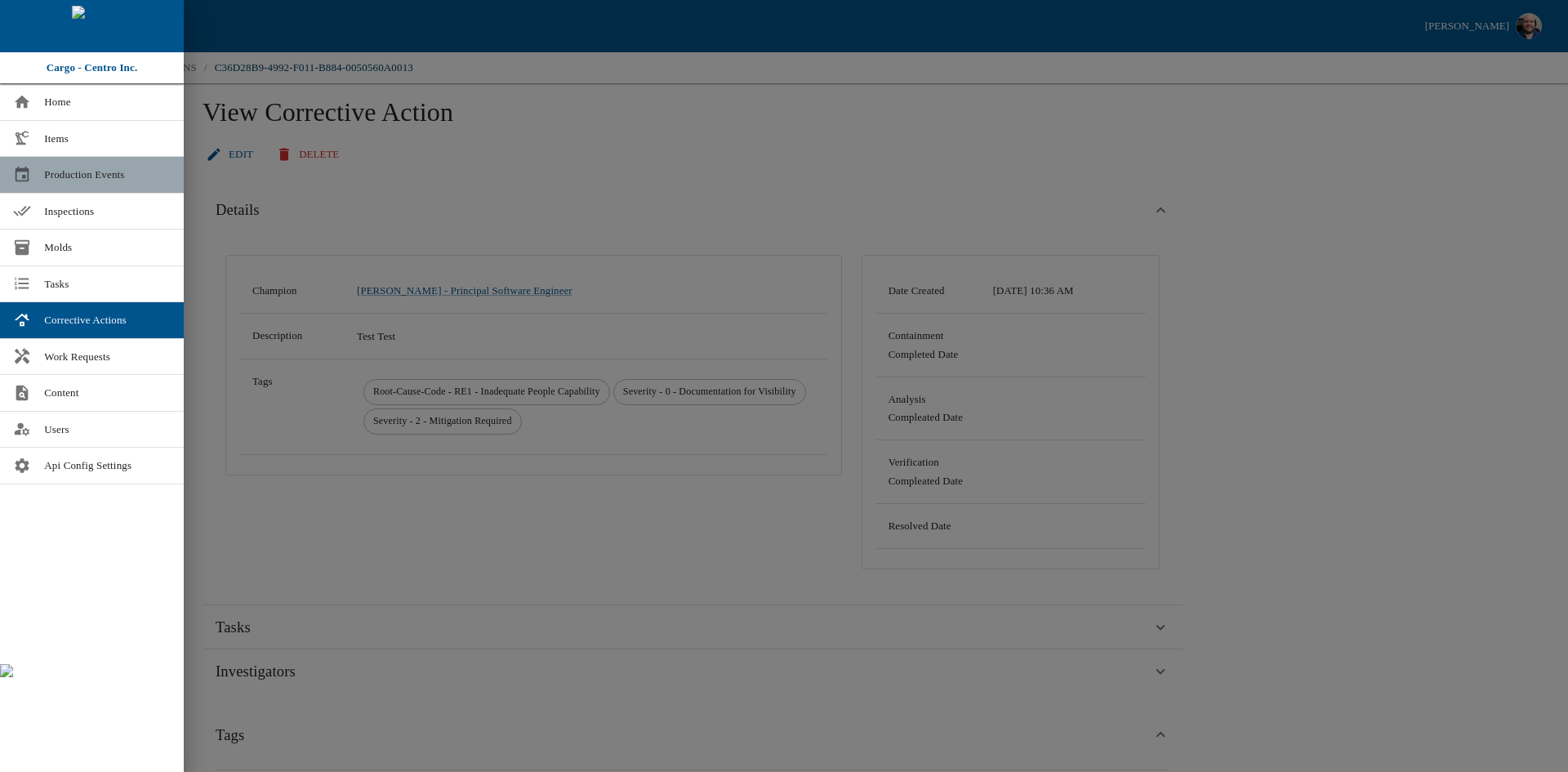
click at [67, 169] on span "Production Events" at bounding box center [107, 174] width 126 height 16
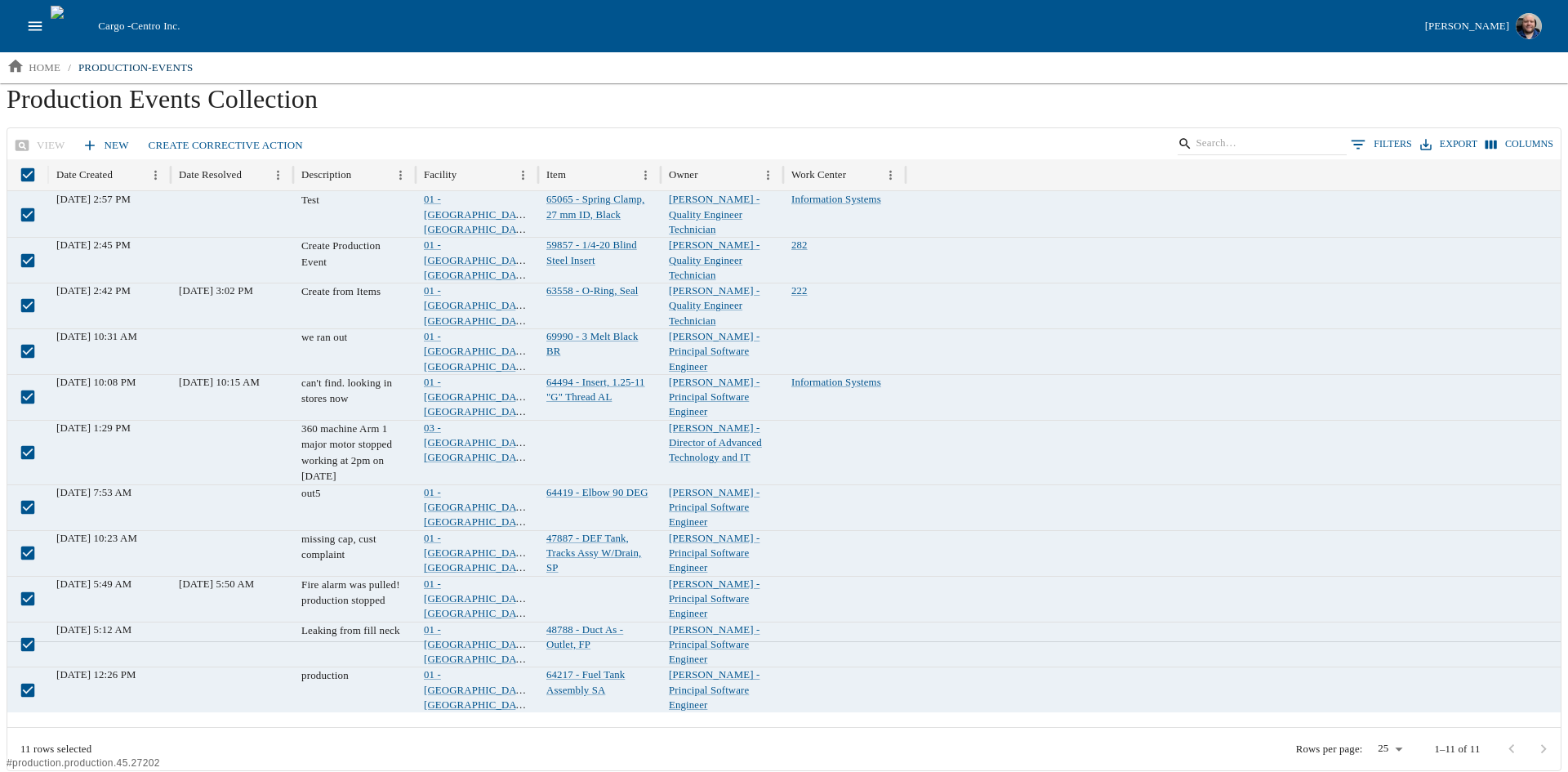
click at [36, 139] on div "View New Create Corrective Action 0 Filters Export Columns" at bounding box center [784, 144] width 1554 height 32
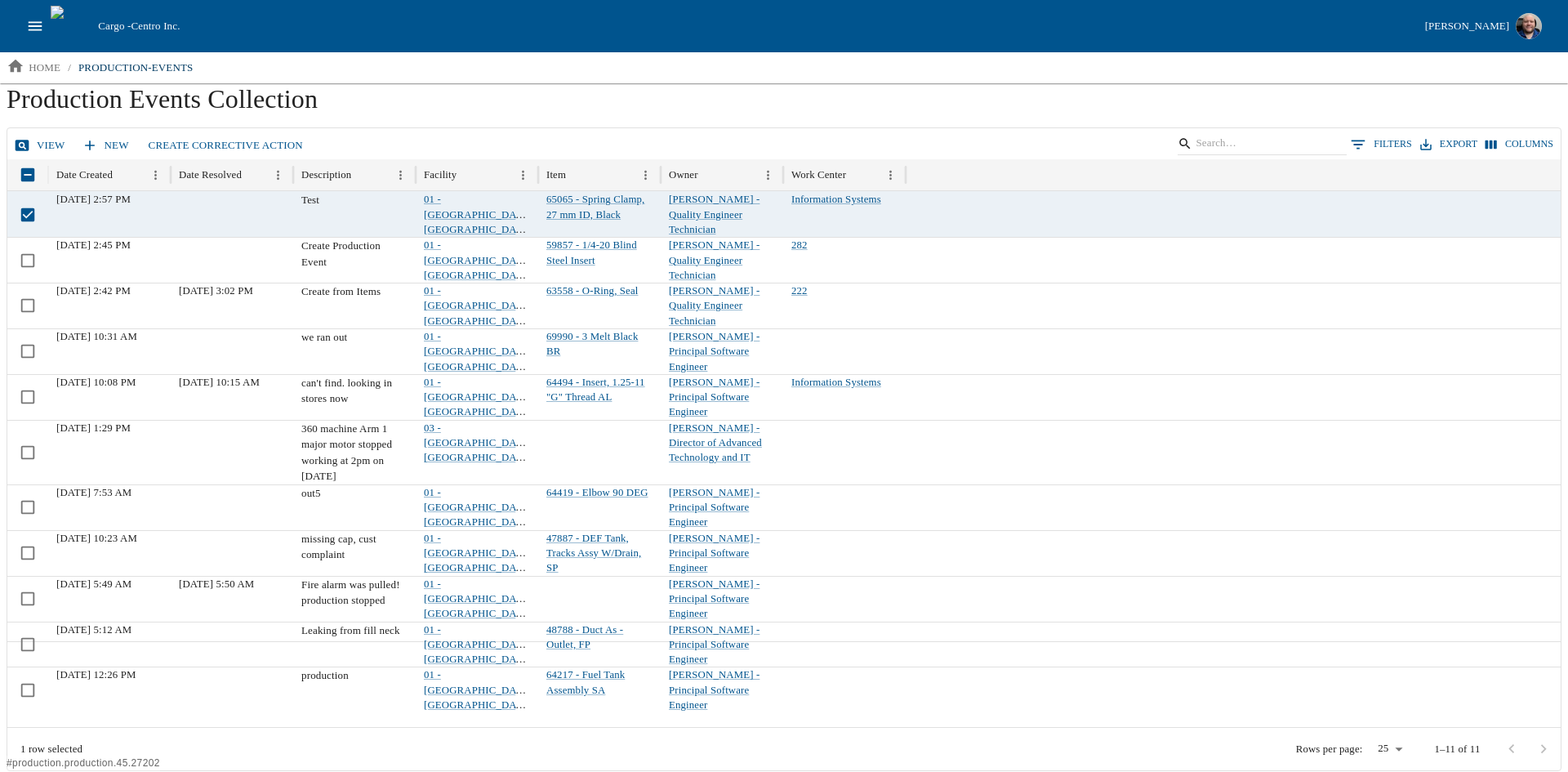
drag, startPoint x: 41, startPoint y: 147, endPoint x: 40, endPoint y: 156, distance: 9.1
click at [41, 147] on link "View" at bounding box center [41, 146] width 61 height 28
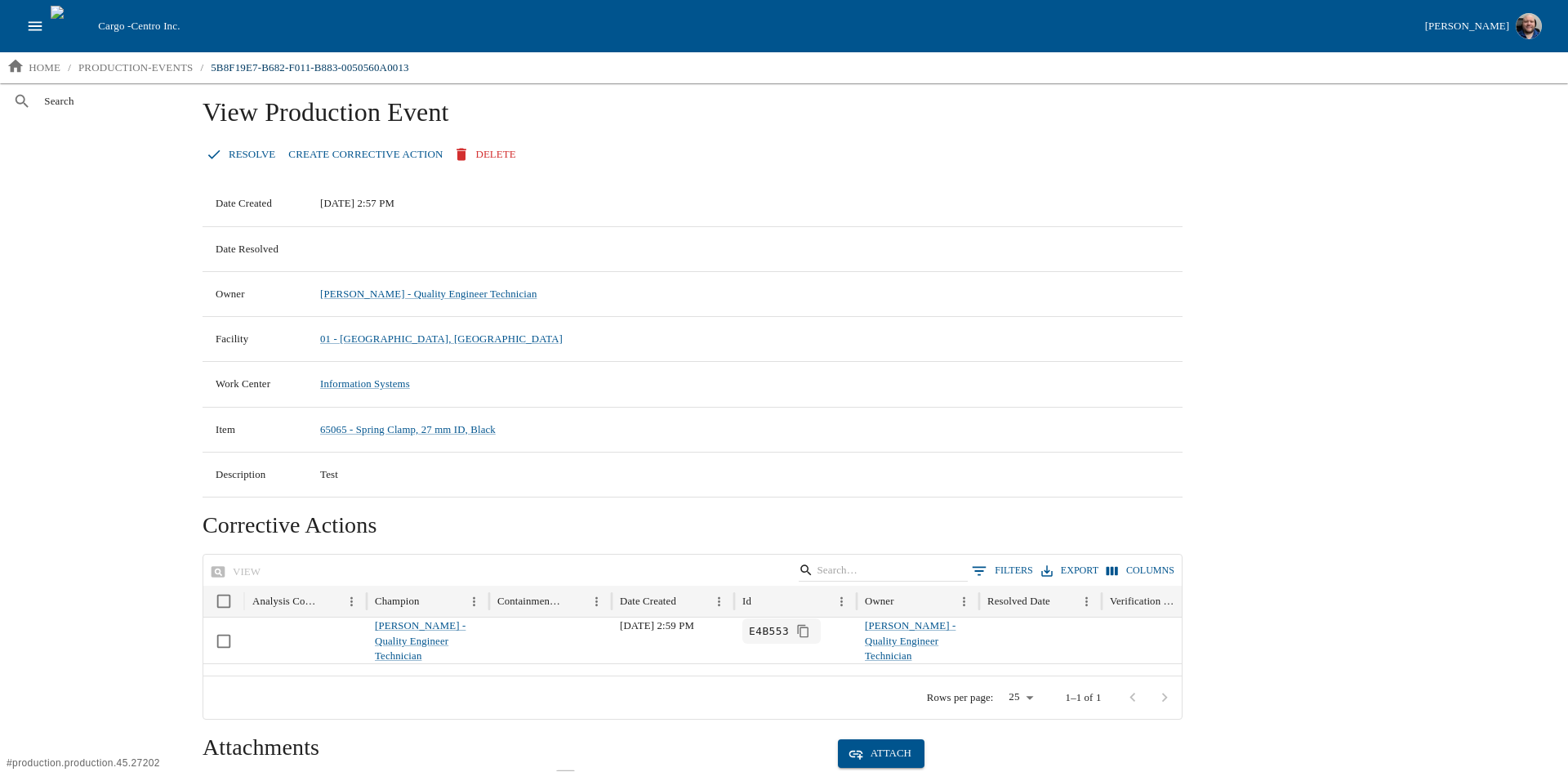
click at [27, 15] on button "open drawer" at bounding box center [35, 25] width 31 height 31
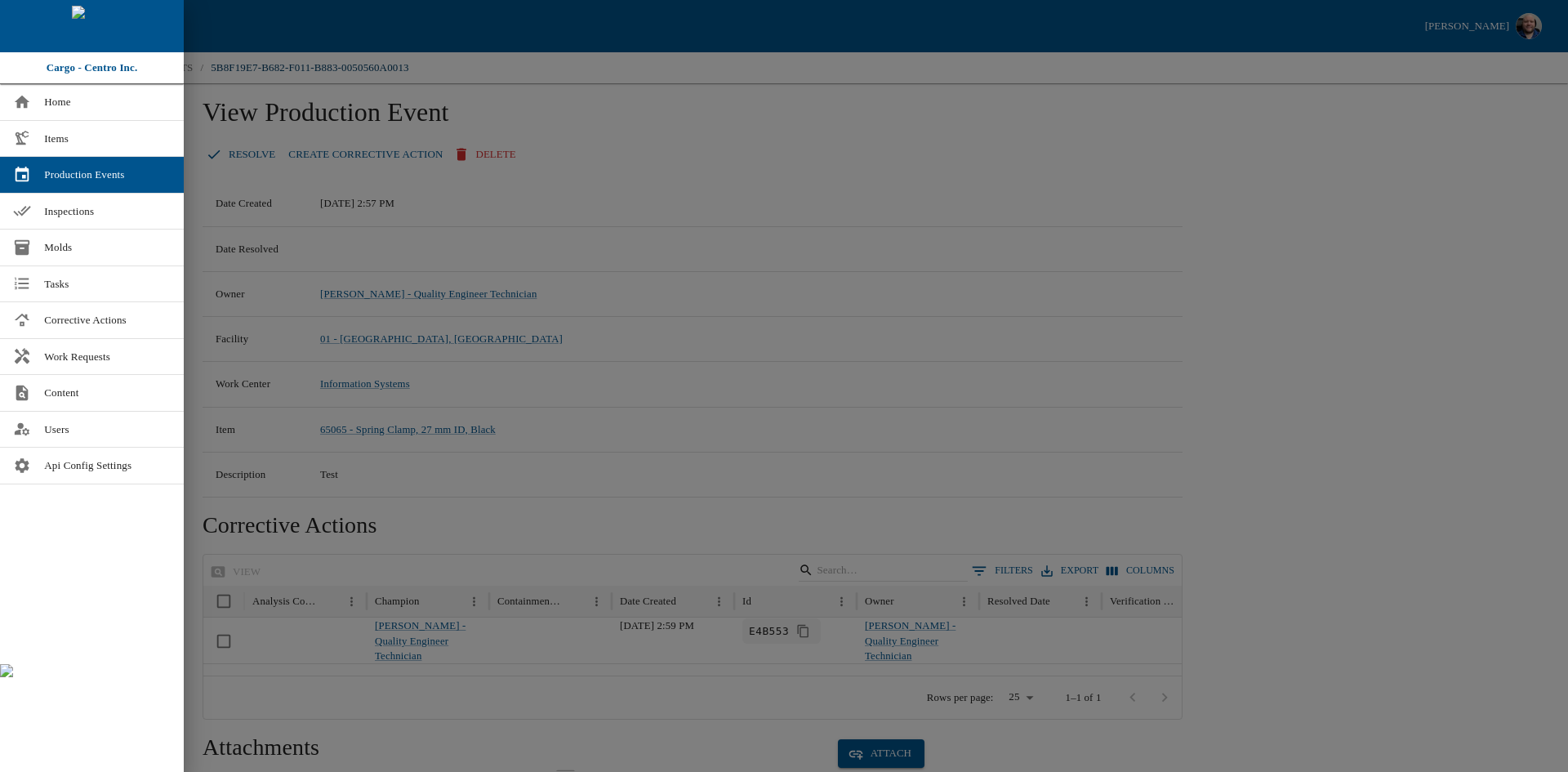
click at [1423, 487] on div at bounding box center [784, 386] width 1568 height 772
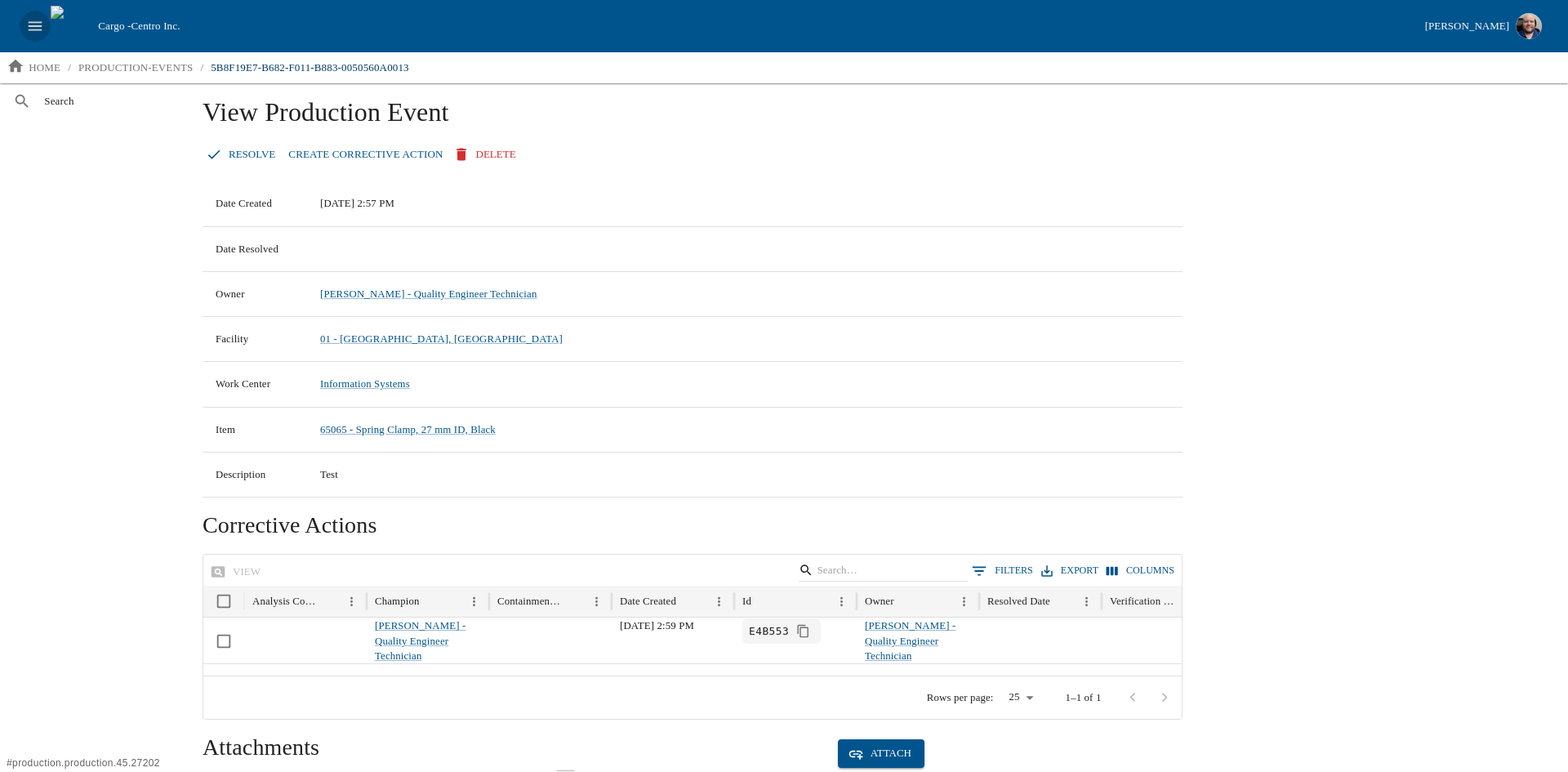
click at [29, 27] on icon "open drawer" at bounding box center [35, 25] width 18 height 18
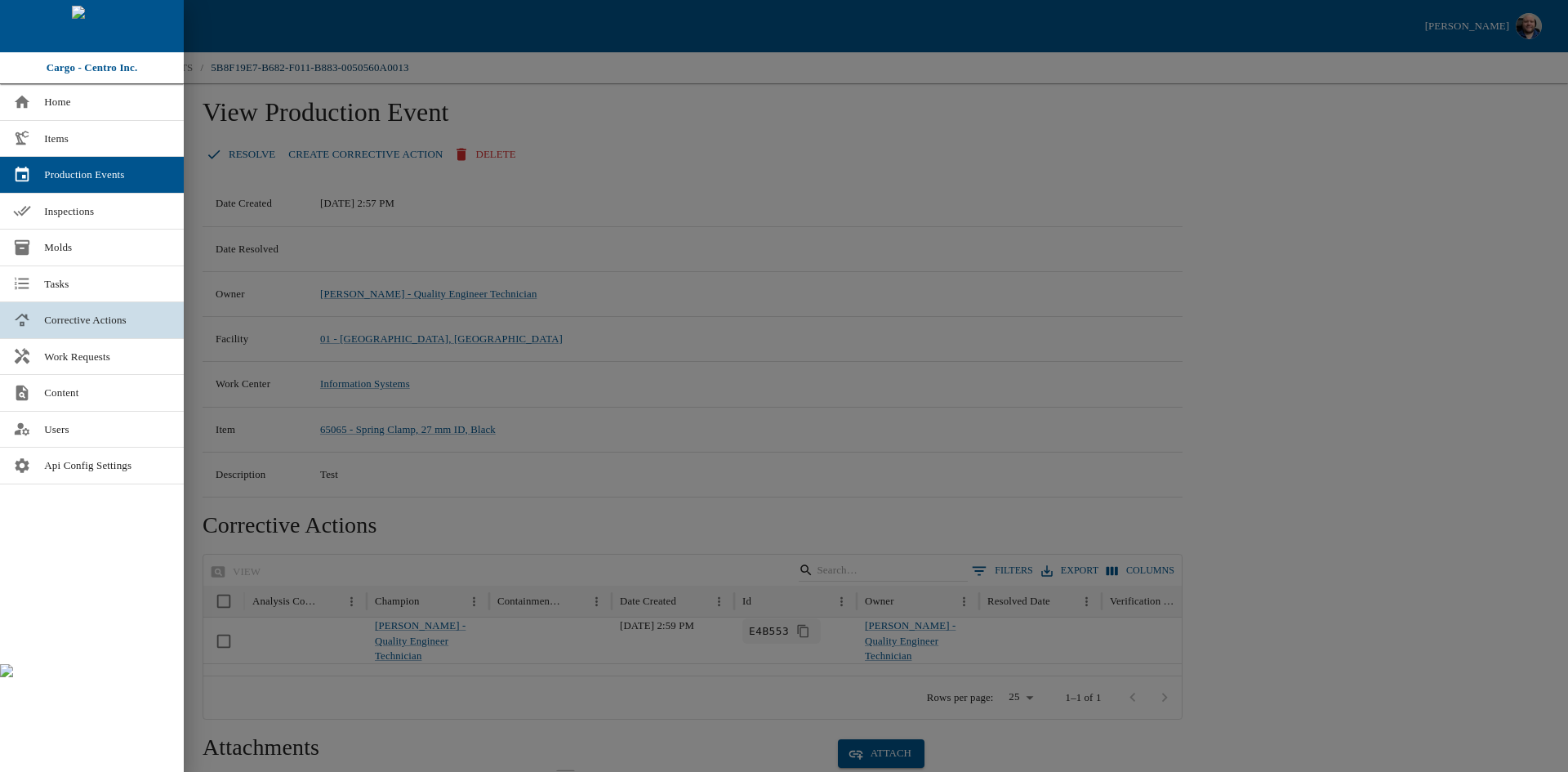
click at [80, 319] on span "Corrective Actions" at bounding box center [107, 320] width 126 height 16
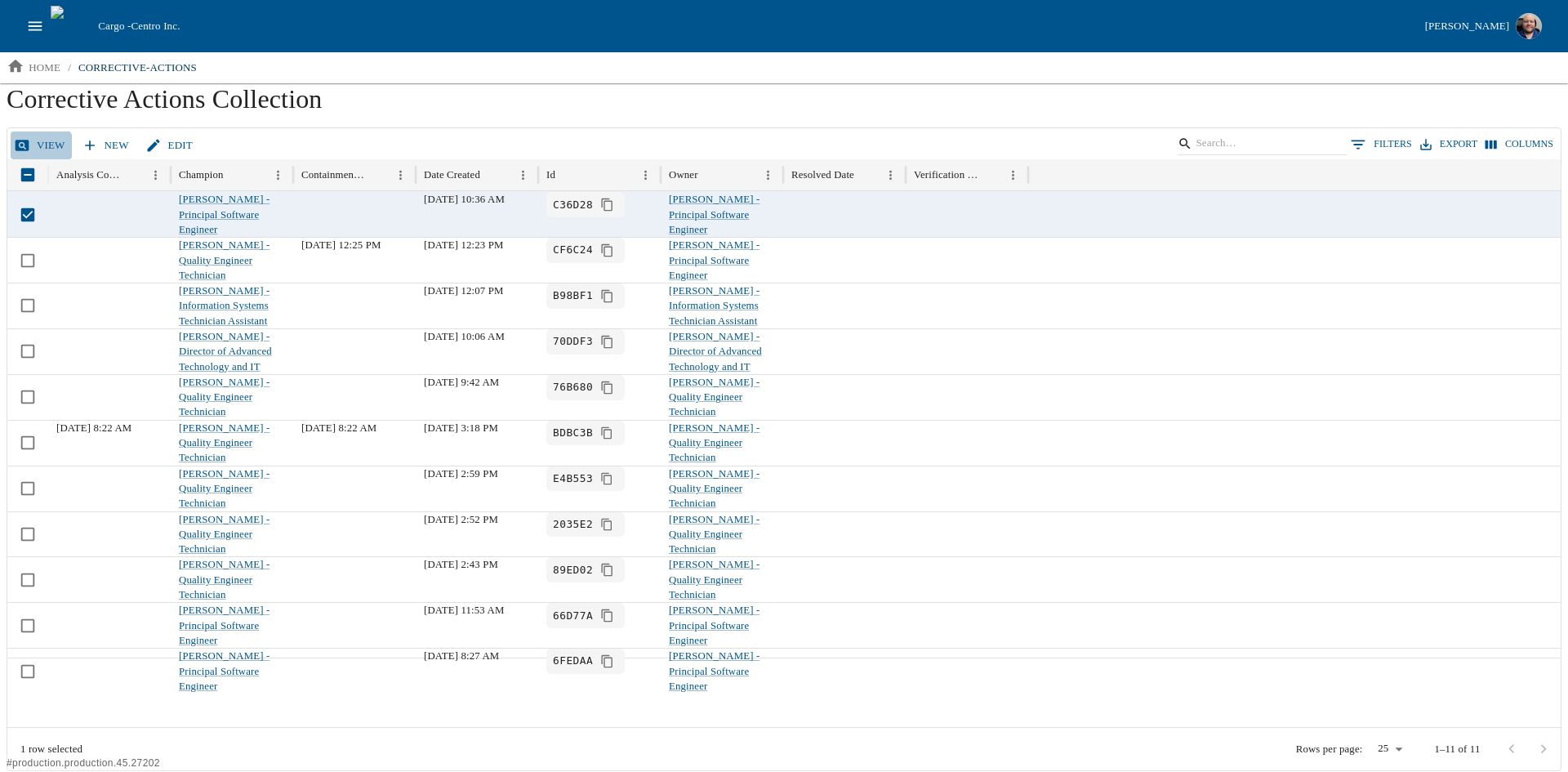
click at [38, 154] on link "View" at bounding box center [41, 146] width 61 height 28
